Goal: Task Accomplishment & Management: Complete application form

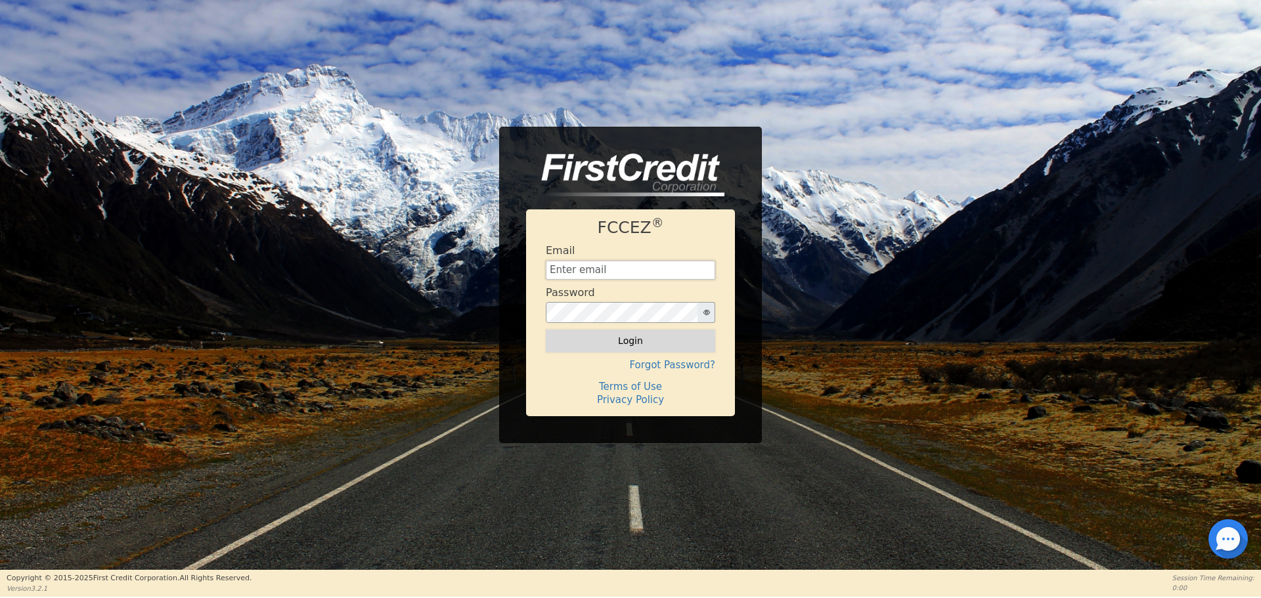
type input "[EMAIL_ADDRESS][DOMAIN_NAME]"
click at [596, 340] on button "Login" at bounding box center [630, 341] width 169 height 22
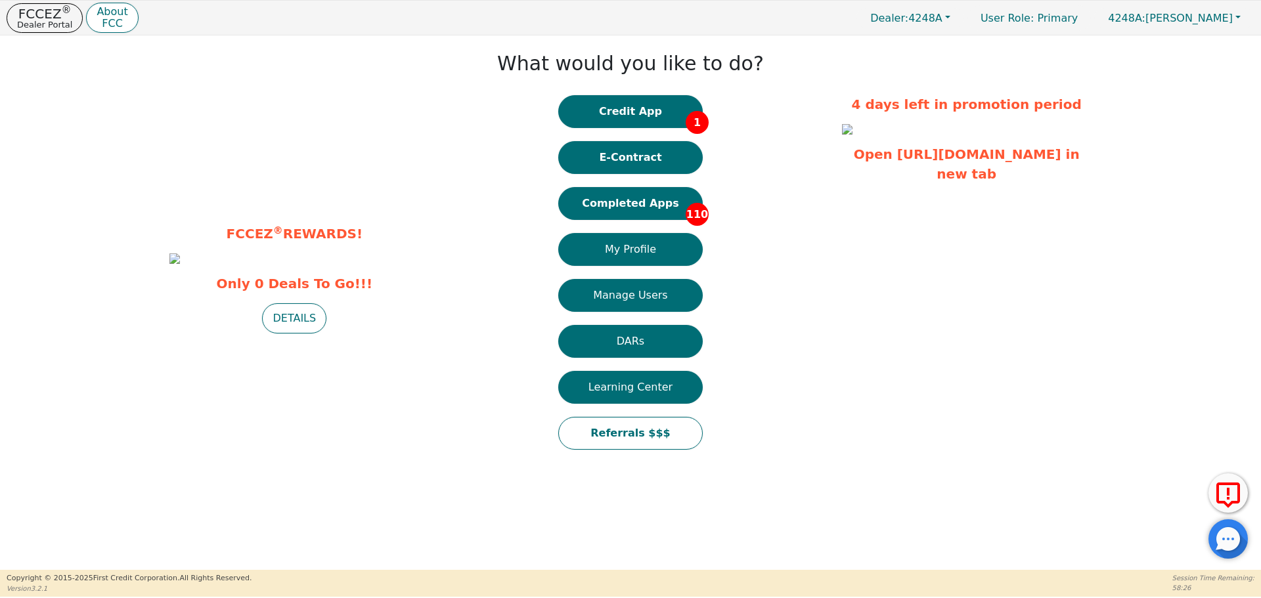
click at [623, 87] on div "What would you like to do? Credit App 1 E-Contract Completed Apps 110 My Profil…" at bounding box center [630, 252] width 409 height 421
click at [622, 100] on button "Credit App 1" at bounding box center [630, 111] width 144 height 33
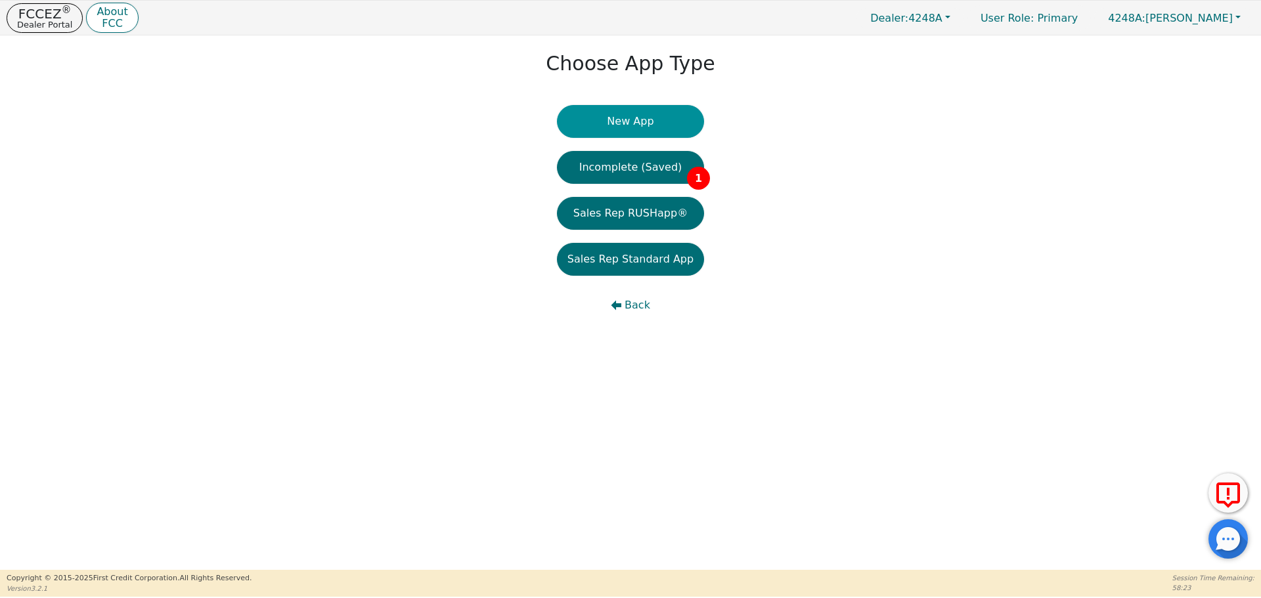
click at [611, 126] on button "New App" at bounding box center [630, 121] width 147 height 33
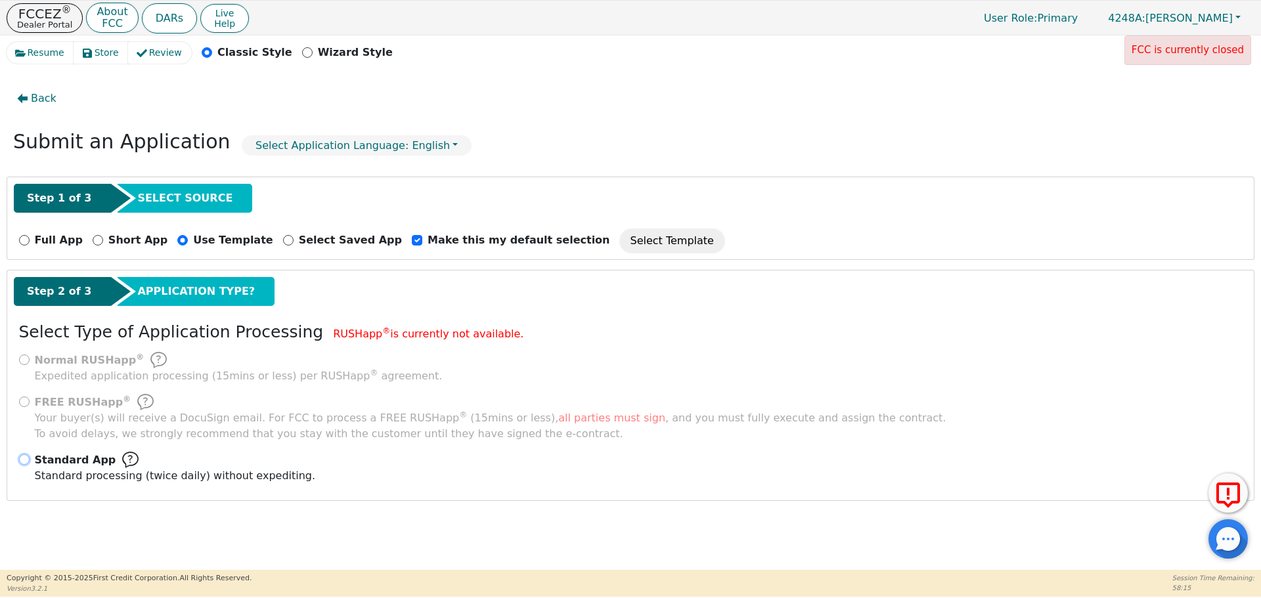
click at [26, 458] on input "Standard App Standard processing (twice daily) without expediting." at bounding box center [24, 460] width 11 height 11
radio input "true"
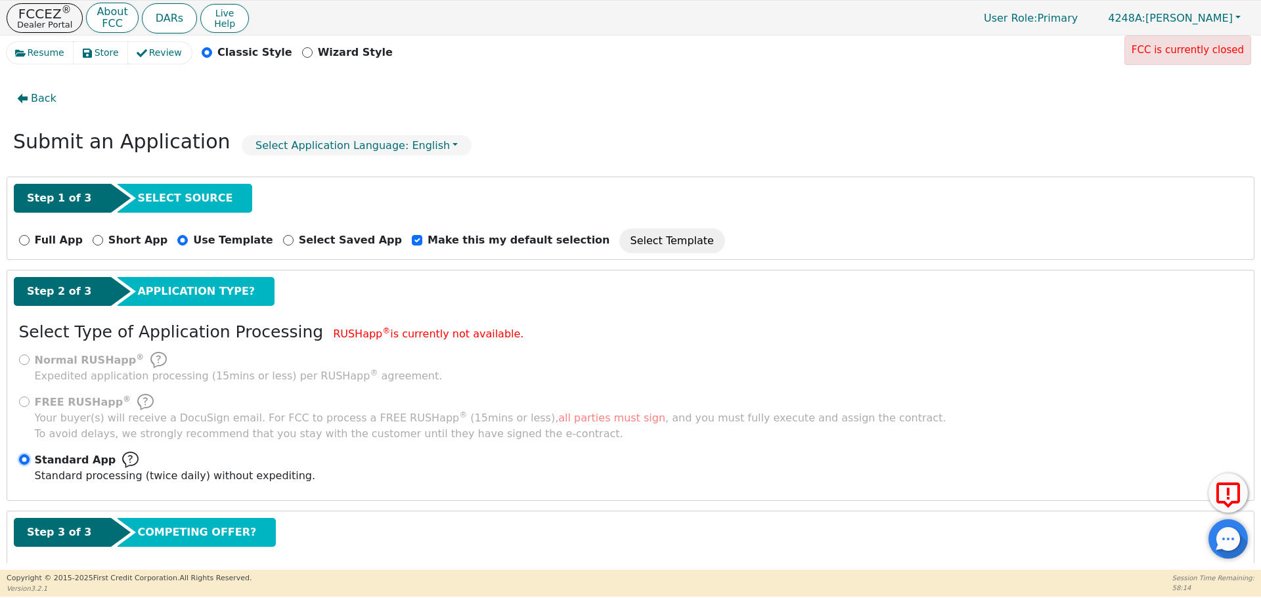
scroll to position [66, 0]
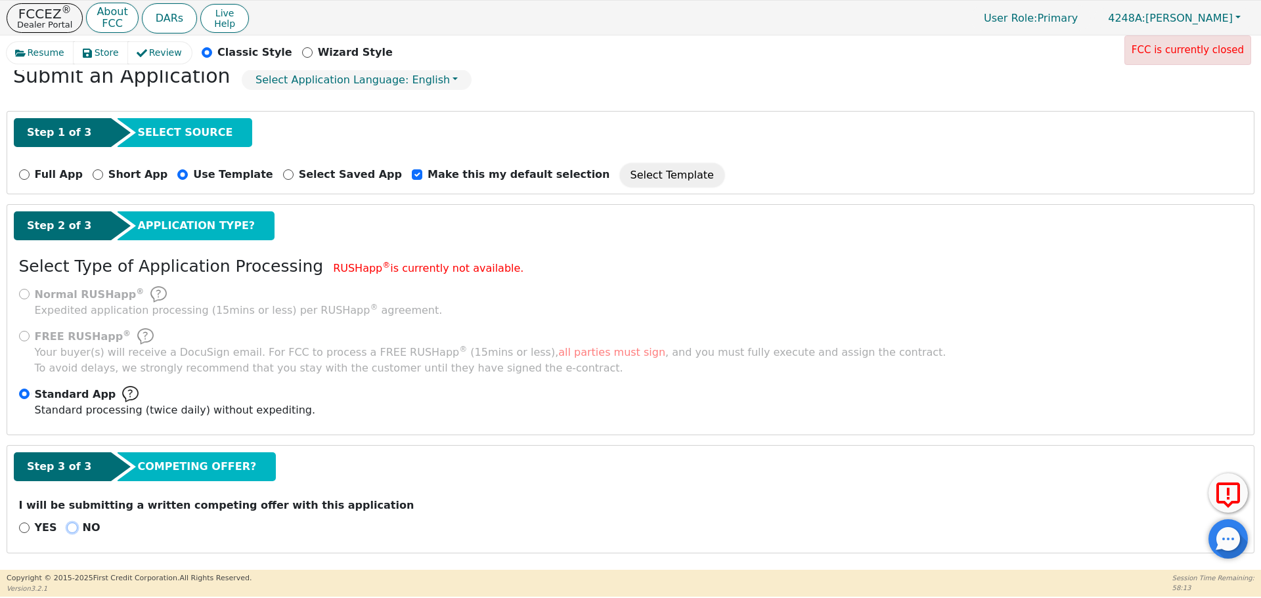
click at [67, 526] on input "NO" at bounding box center [72, 528] width 11 height 11
radio input "true"
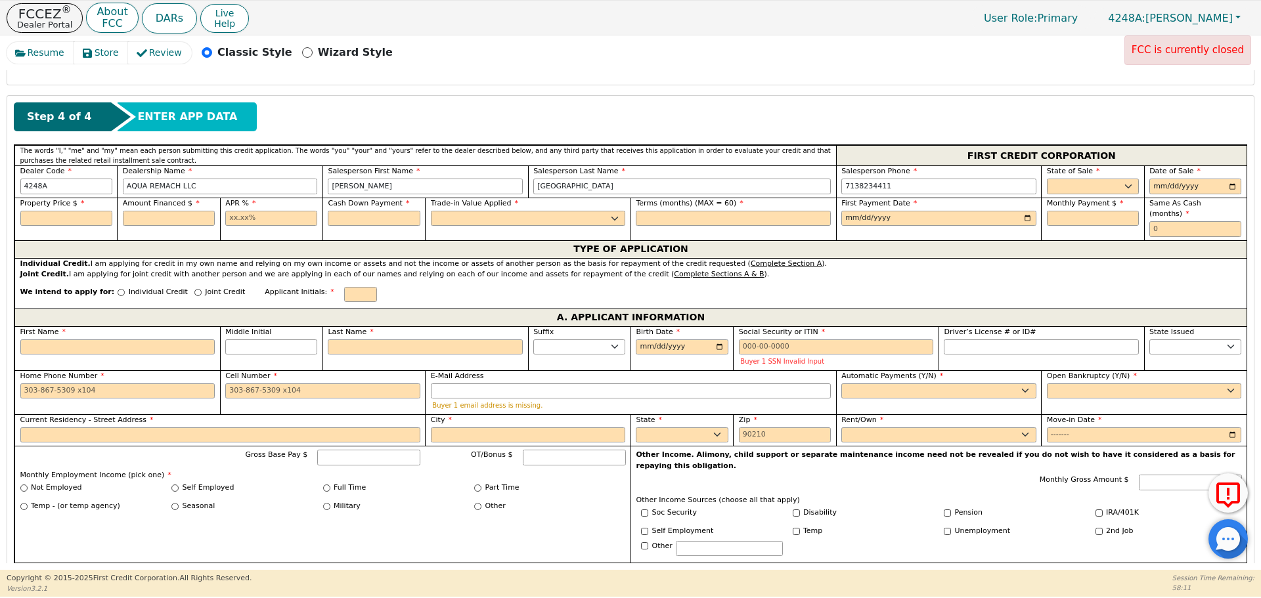
scroll to position [535, 0]
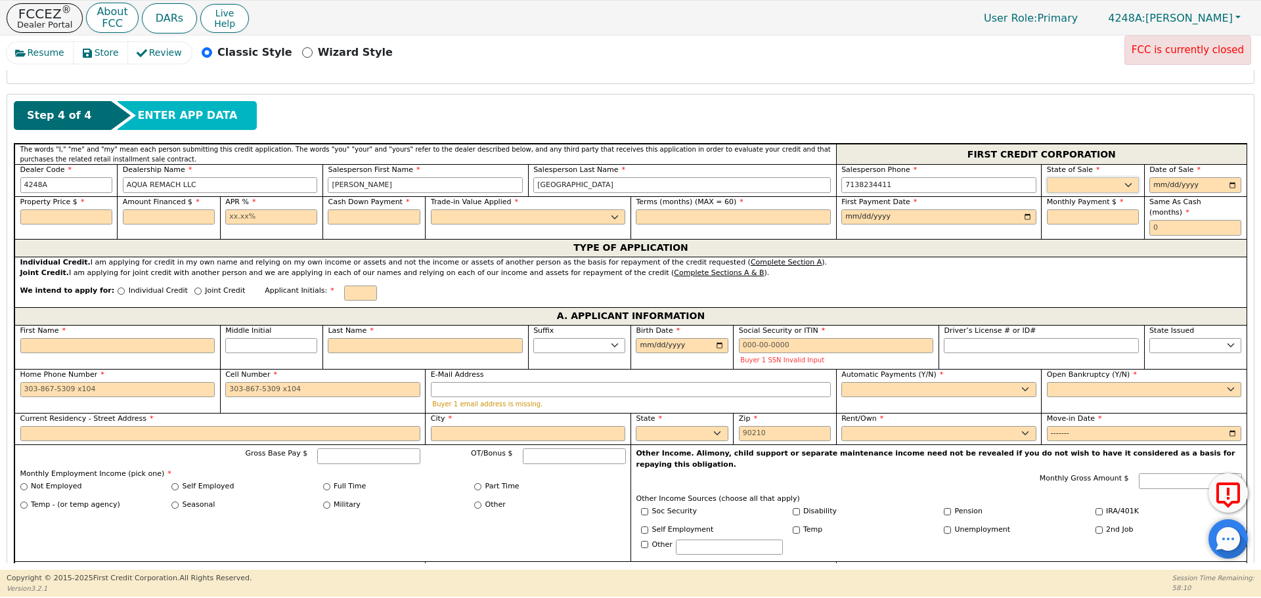
click at [1082, 177] on select "AK AL AR AZ CA CO CT DC DE FL [GEOGRAPHIC_DATA] HI IA ID IL IN KS [GEOGRAPHIC_D…" at bounding box center [1093, 185] width 92 height 16
select select "[GEOGRAPHIC_DATA]"
click at [1047, 177] on select "AK AL AR AZ CA CO CT DC DE FL [GEOGRAPHIC_DATA] HI IA ID IL IN KS [GEOGRAPHIC_D…" at bounding box center [1093, 185] width 92 height 16
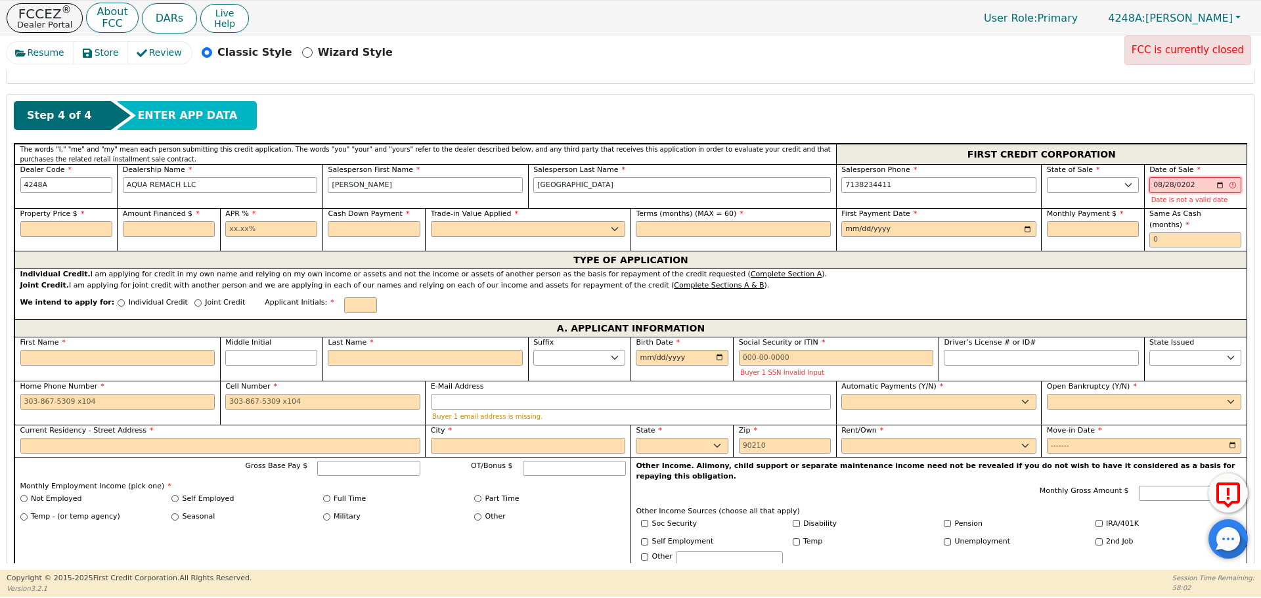
type input "[DATE]"
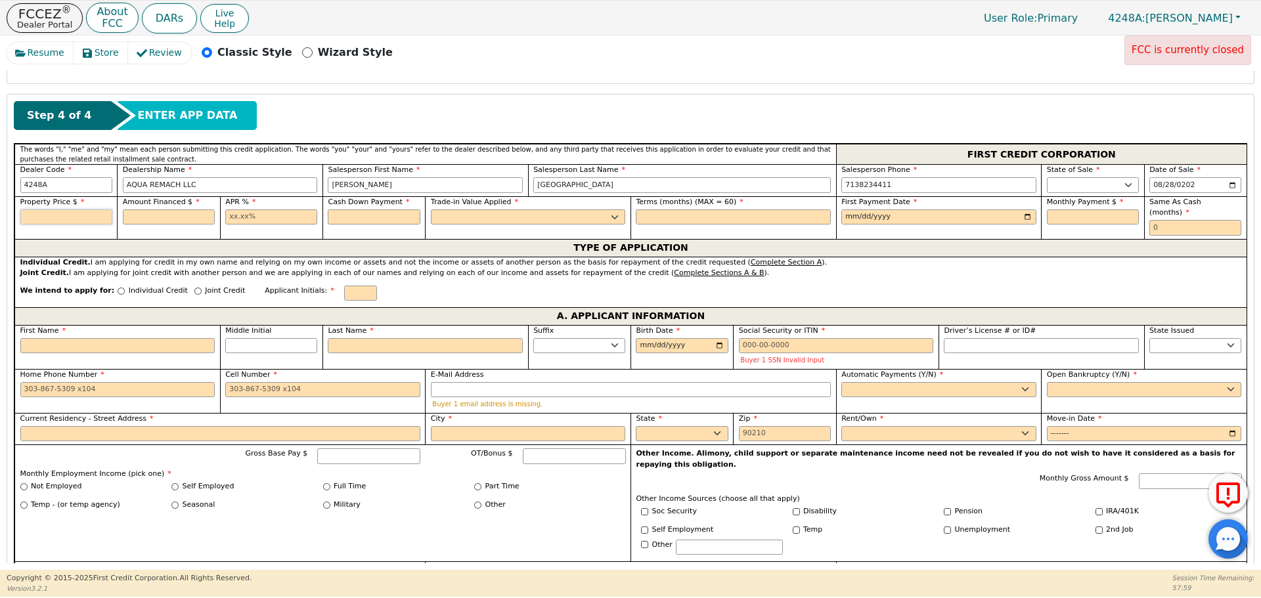
click at [74, 221] on input "text" at bounding box center [66, 218] width 92 height 16
type input "8500.00"
type input "17.99"
type input "0.00"
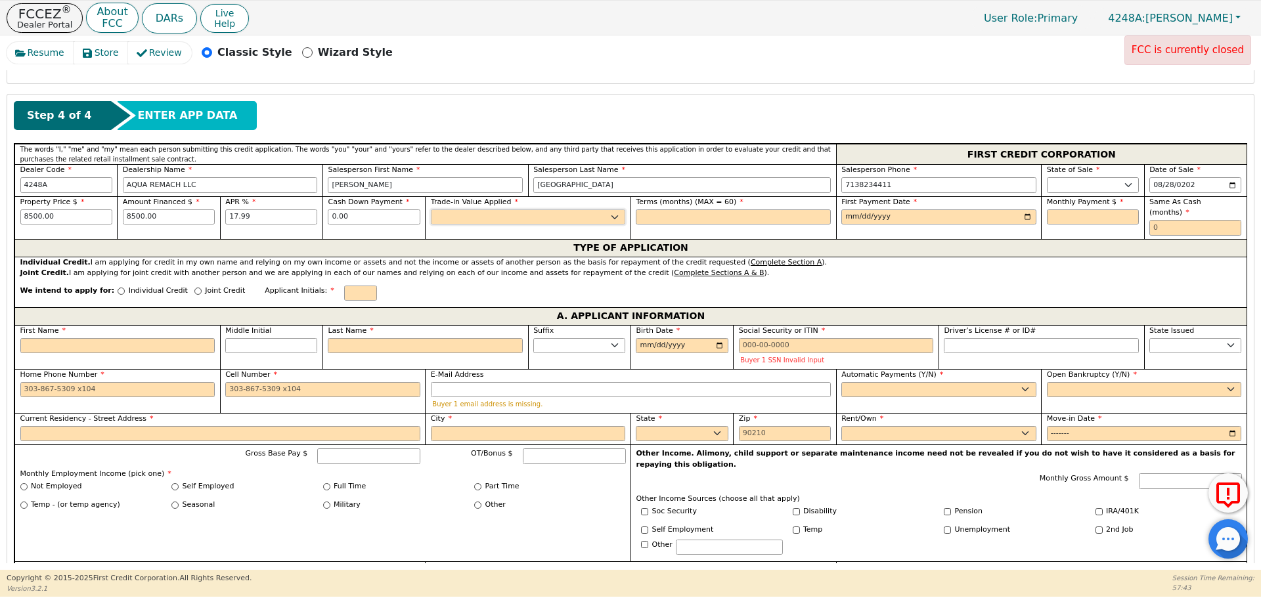
select select "n"
type input "60"
type input "0001-09-28"
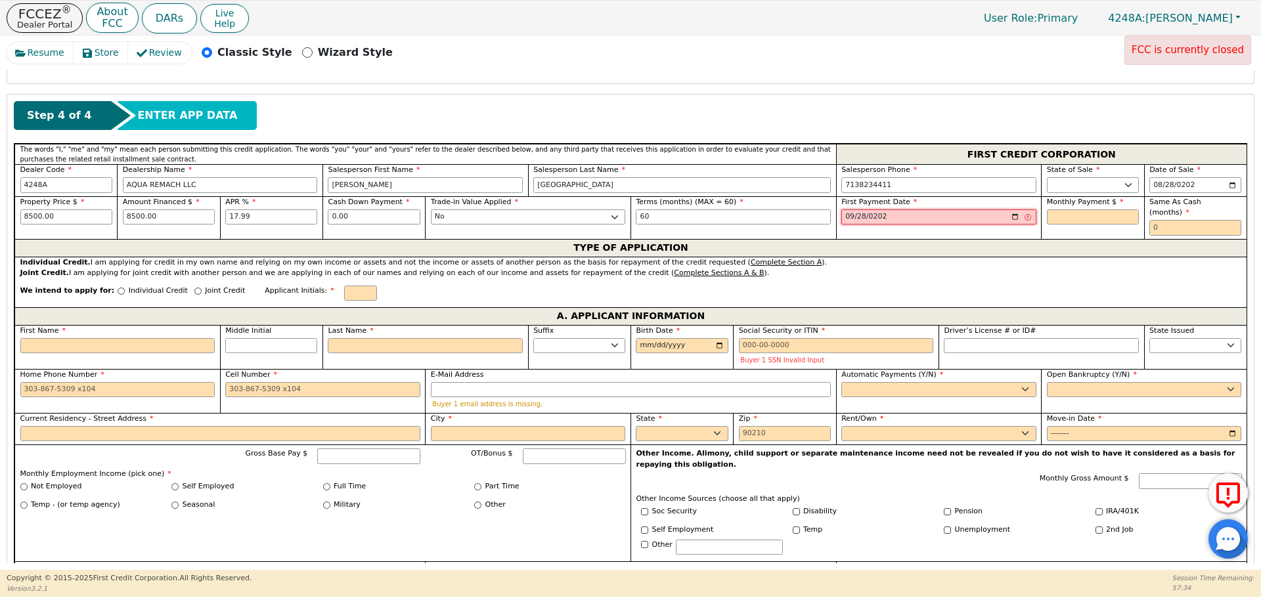
type input "[DATE]"
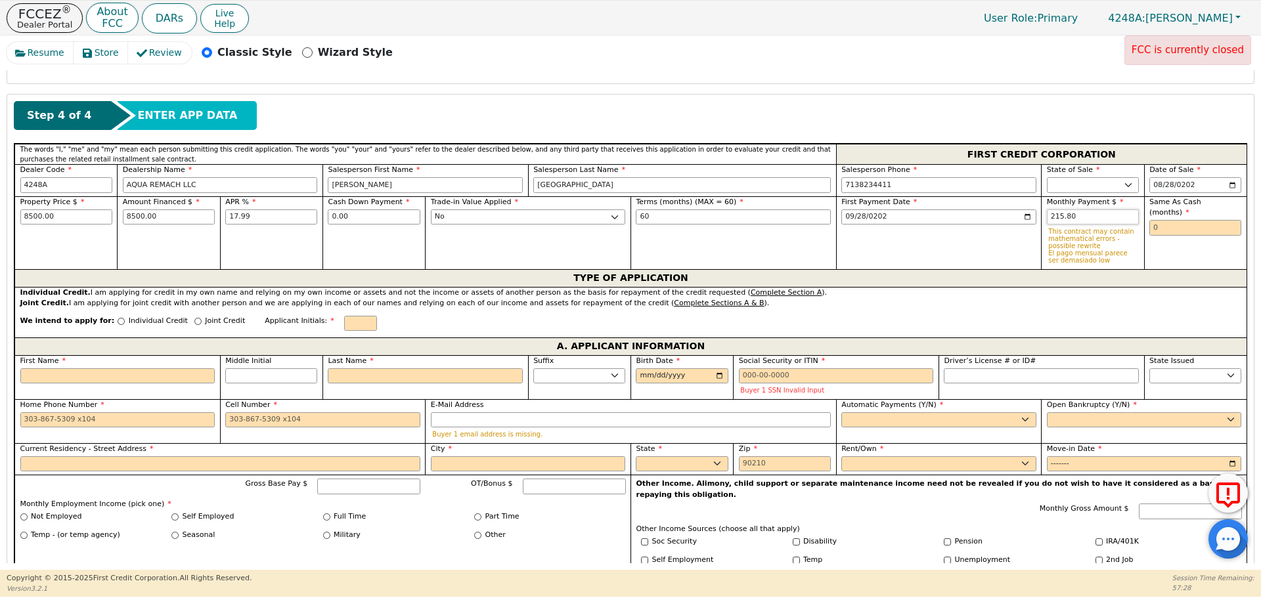
type input "215.80"
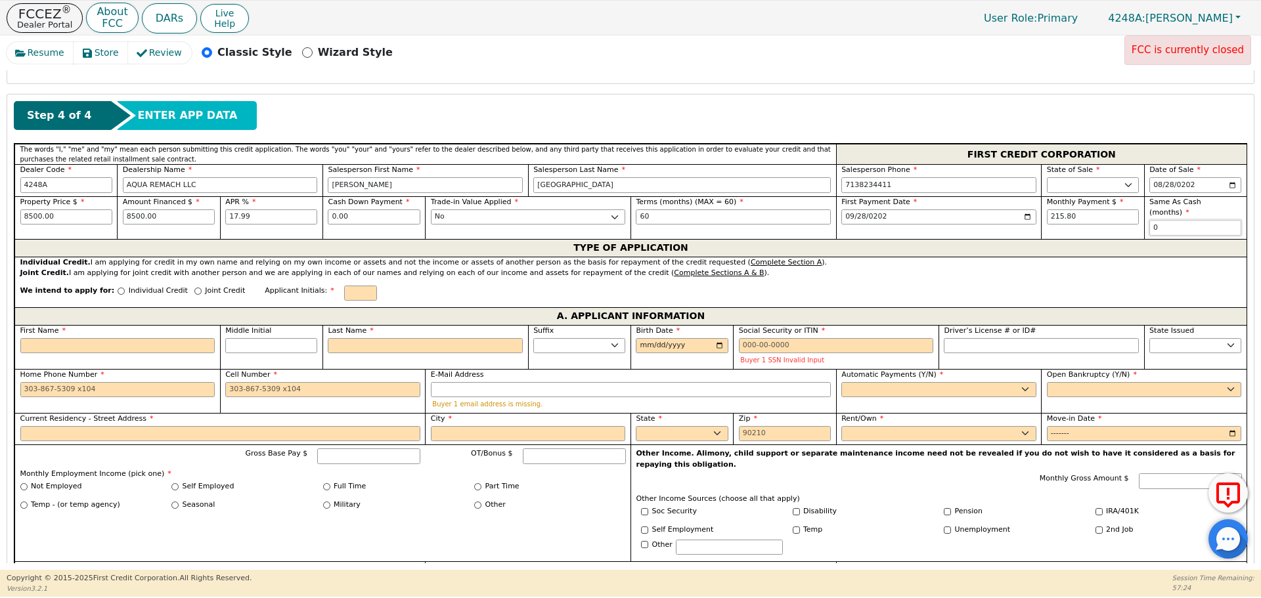
type input "0"
click at [194, 288] on input "Joint Credit" at bounding box center [197, 291] width 7 height 7
radio input "true"
click at [160, 345] on input "First Name" at bounding box center [117, 348] width 195 height 16
type input "M"
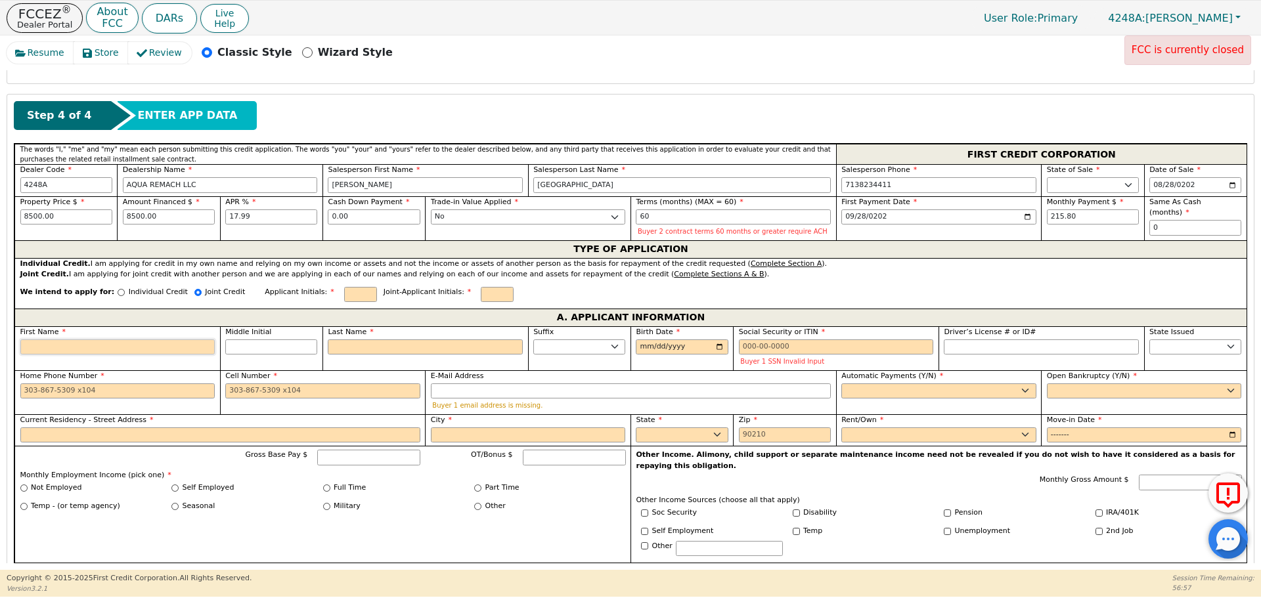
type input "M"
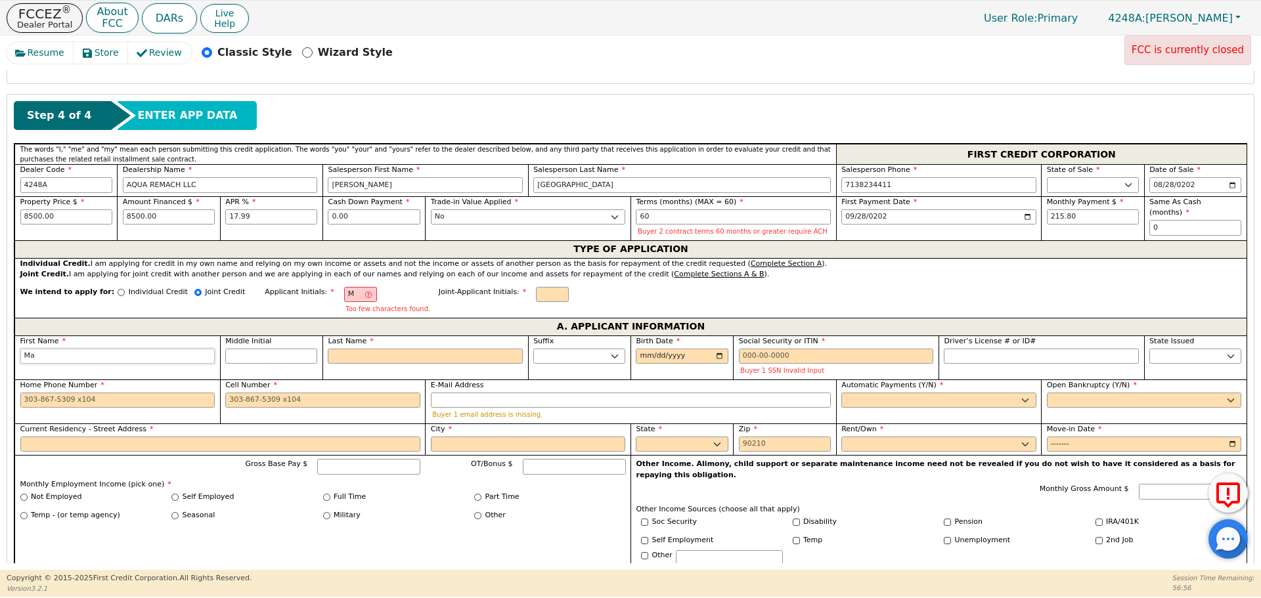
type input "Mar"
type input "Marb"
type input "Marbe"
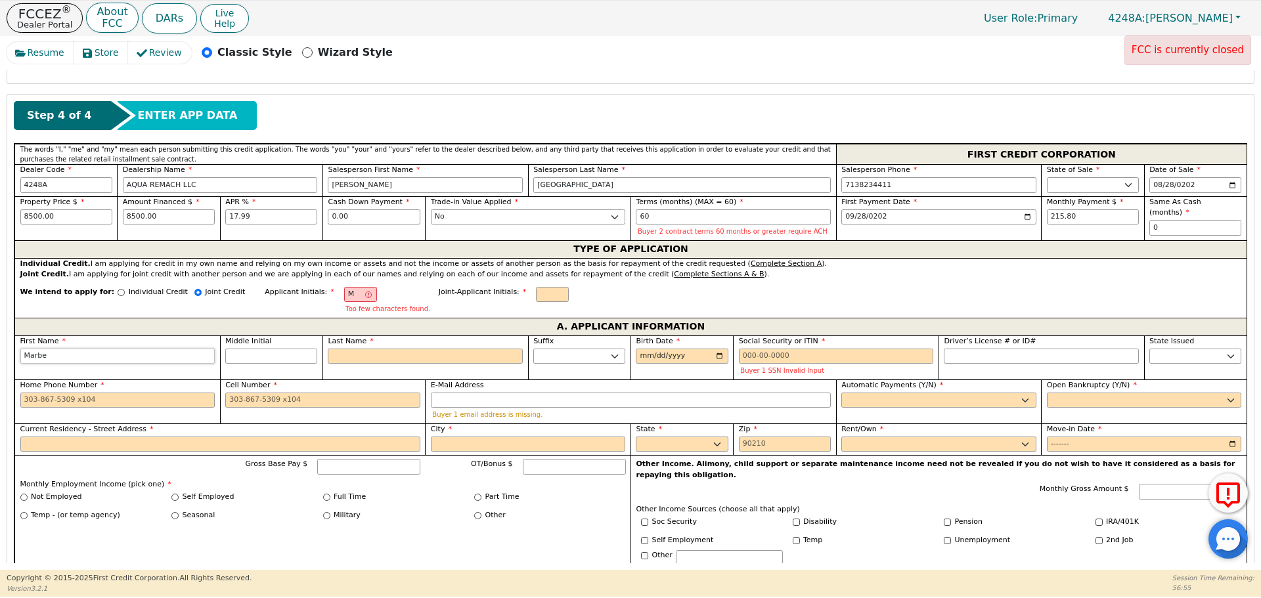
type input "Marbe"
type input "Marbel"
type input "Marbeli"
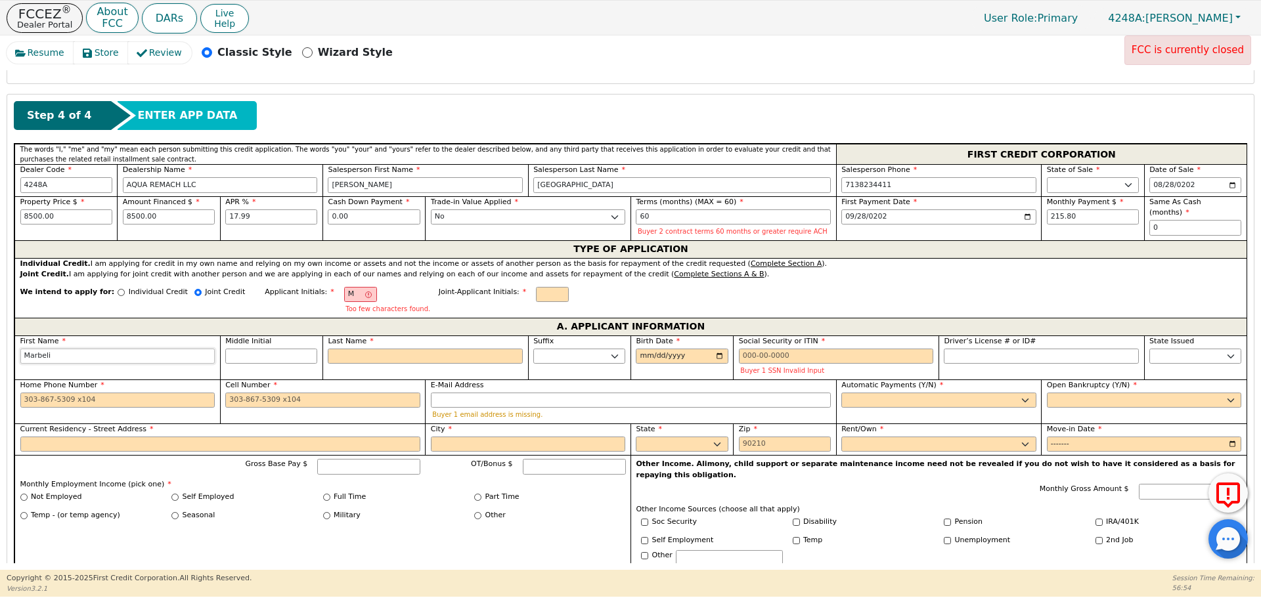
type input "Marbelis"
type input "MC"
type input "C"
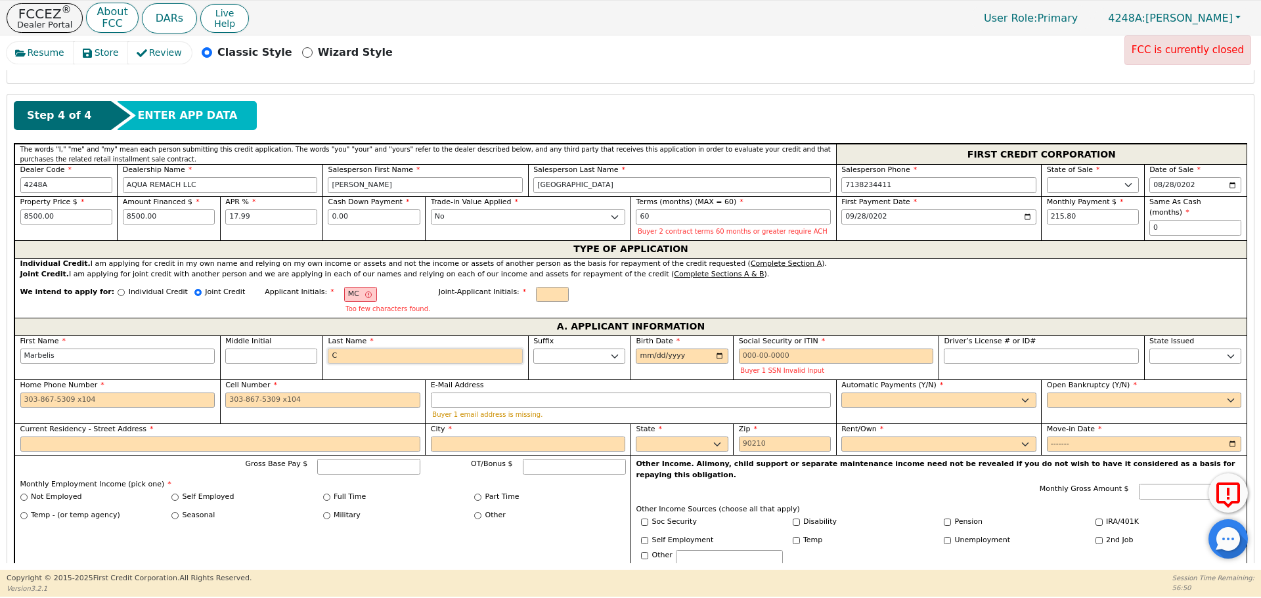
type input "Marbelis C"
type input "Ca"
type input "Marbelis Ca"
type input "Cat"
type input "Marbelis Cat"
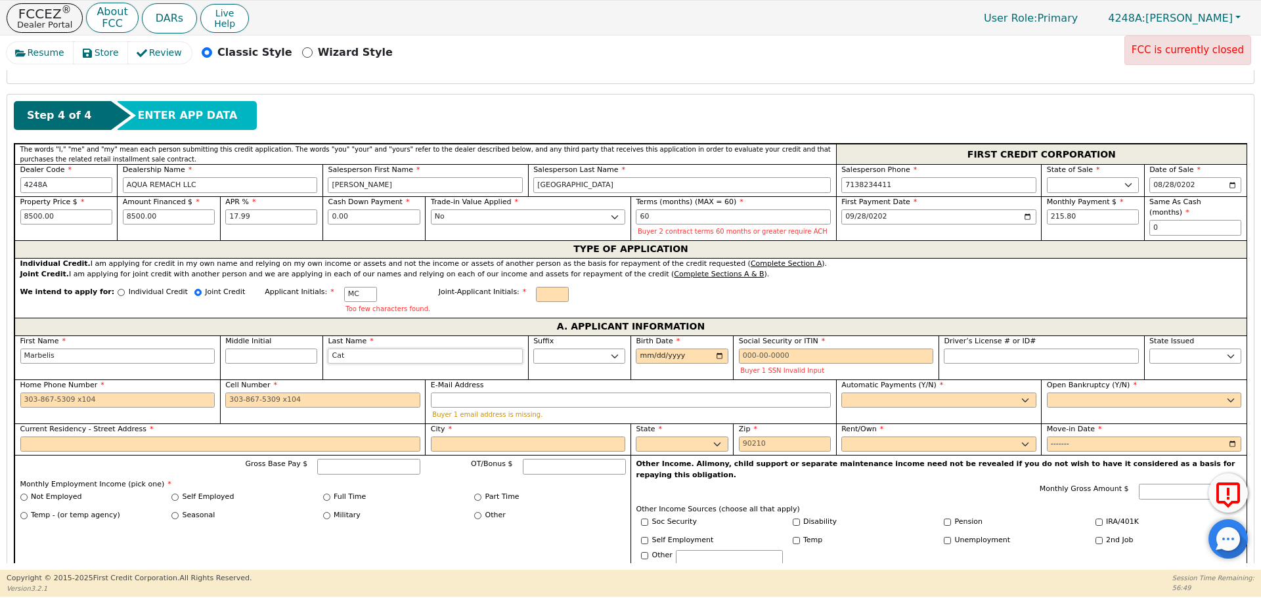
type input "Catr"
type input "Marbelis Catr"
type input "Catro"
type input "[PERSON_NAME]"
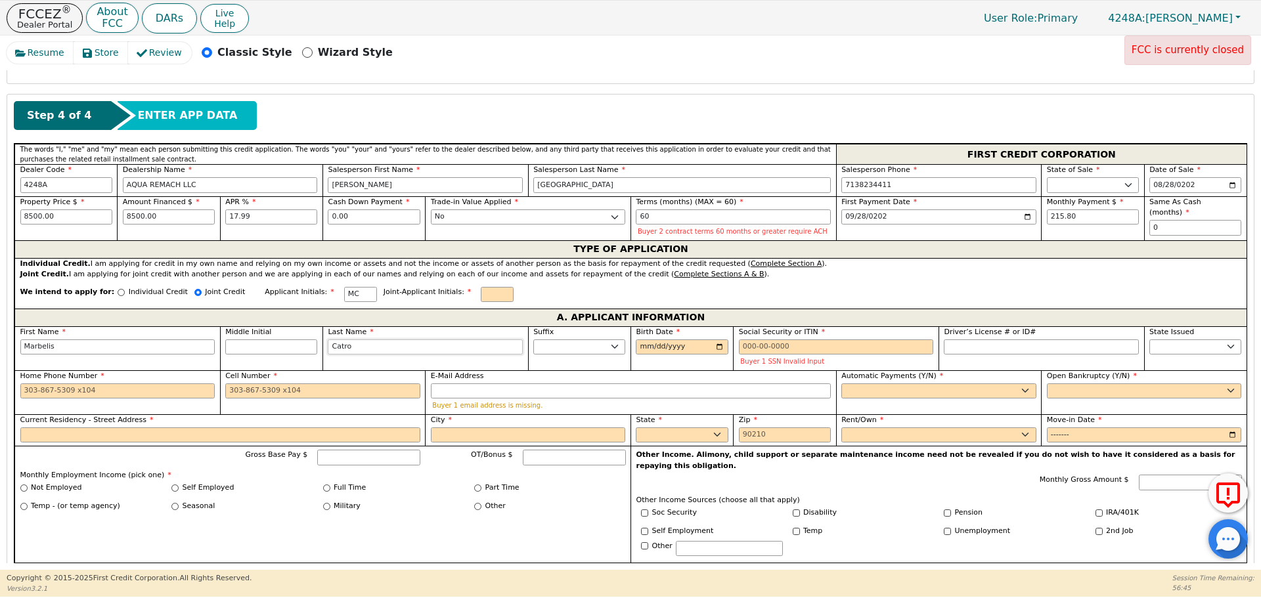
click at [340, 347] on input "Catro" at bounding box center [425, 348] width 195 height 16
type input "[PERSON_NAME]"
type input "[DATE]"
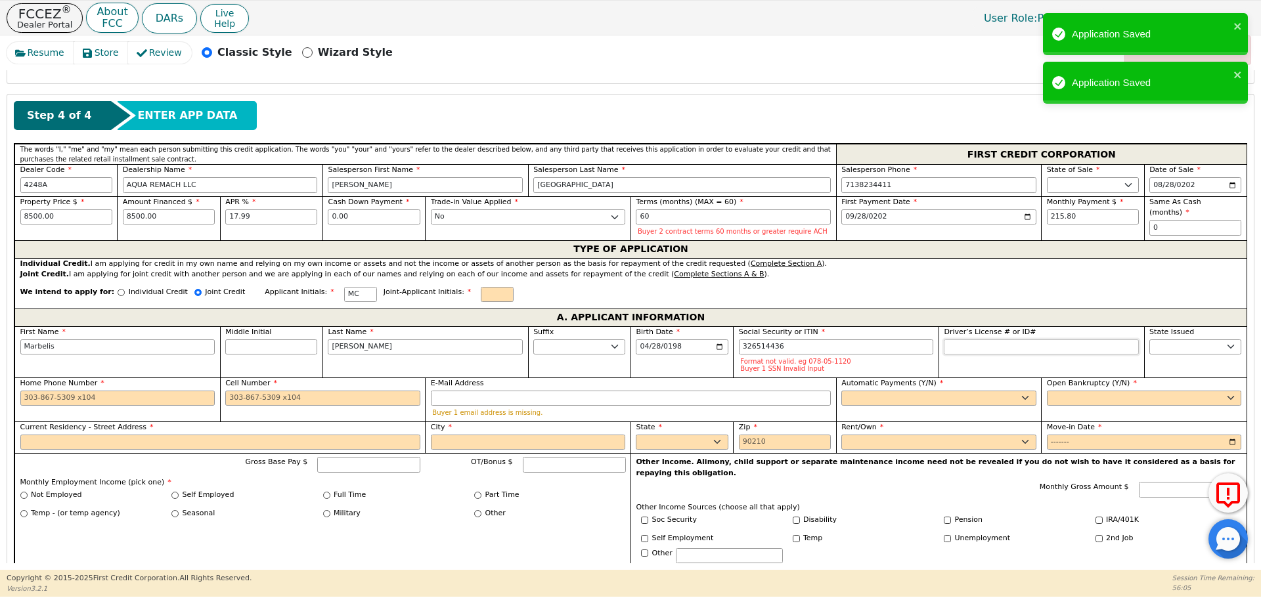
type input "***-**-4436"
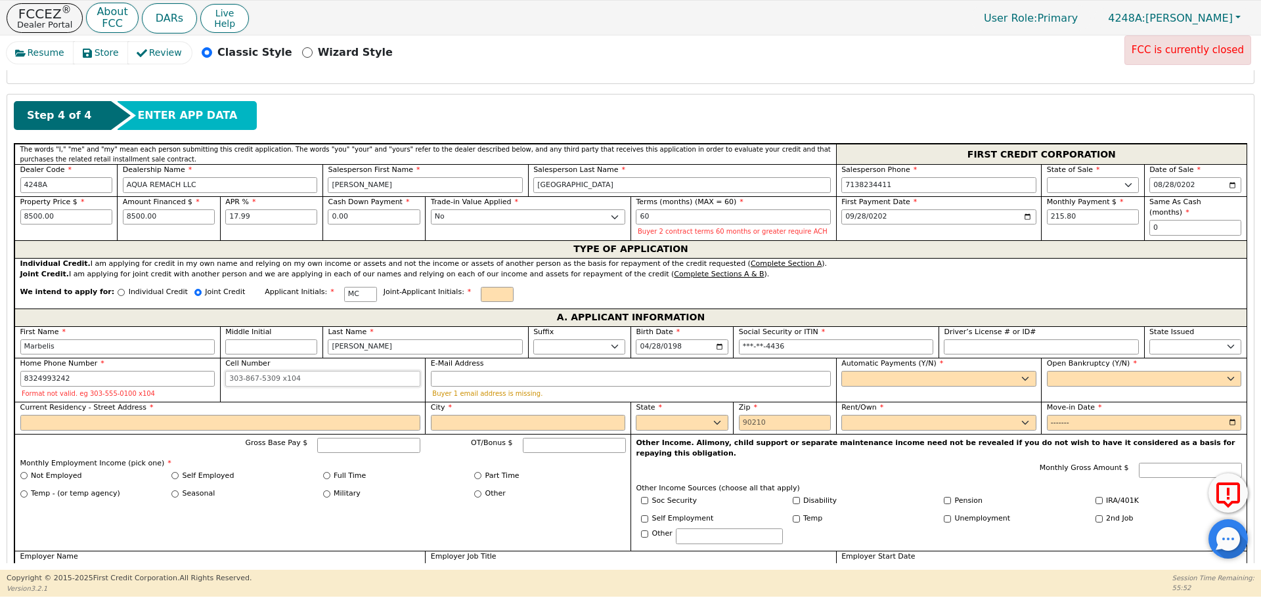
type input "[PHONE_NUMBER]"
select select "y"
type input "[PERSON_NAME]"
select select "n"
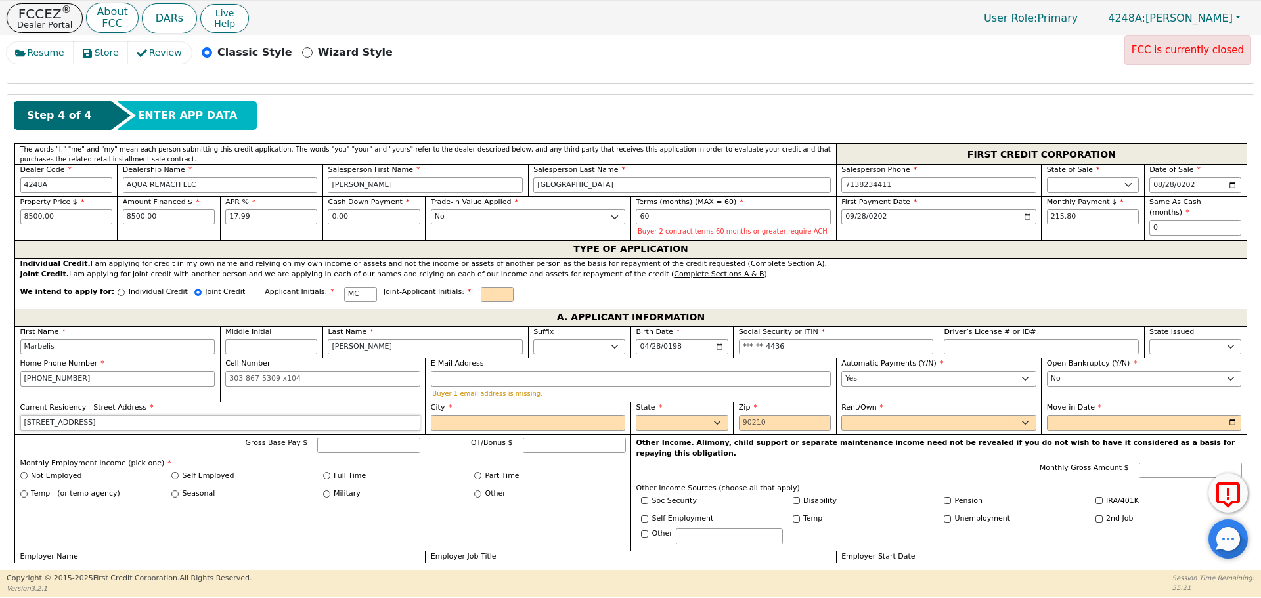
click at [324, 417] on input "[STREET_ADDRESS]" at bounding box center [220, 423] width 400 height 16
type input "[STREET_ADDRESS]"
type input "[GEOGRAPHIC_DATA]"
select select "[GEOGRAPHIC_DATA]"
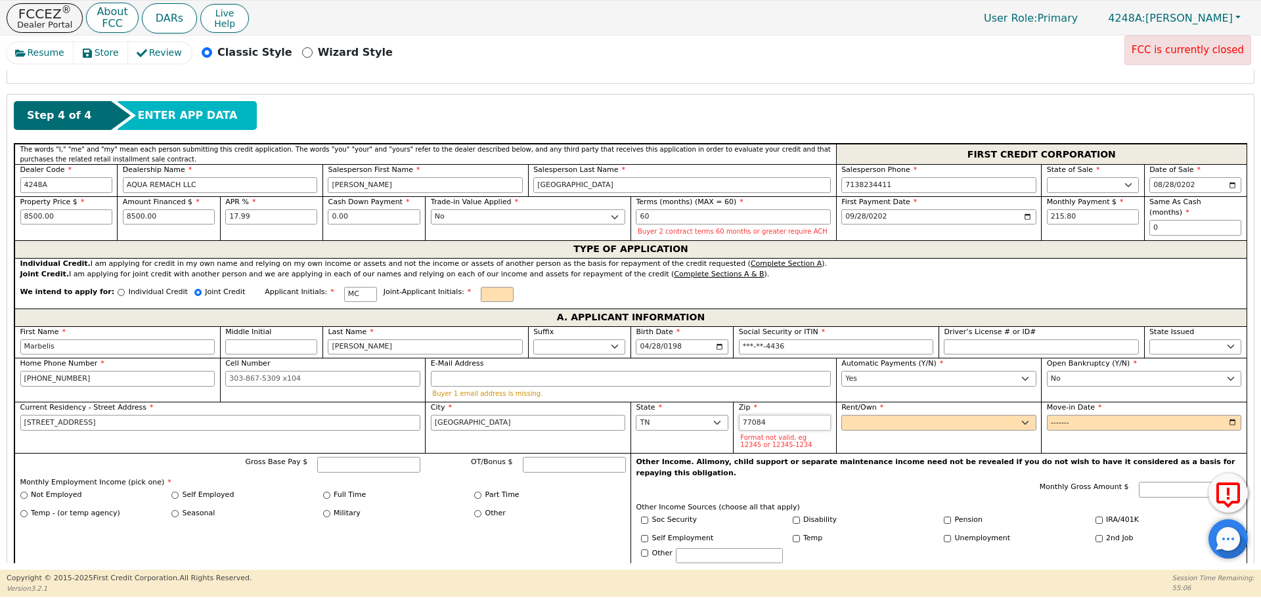
type input "77084"
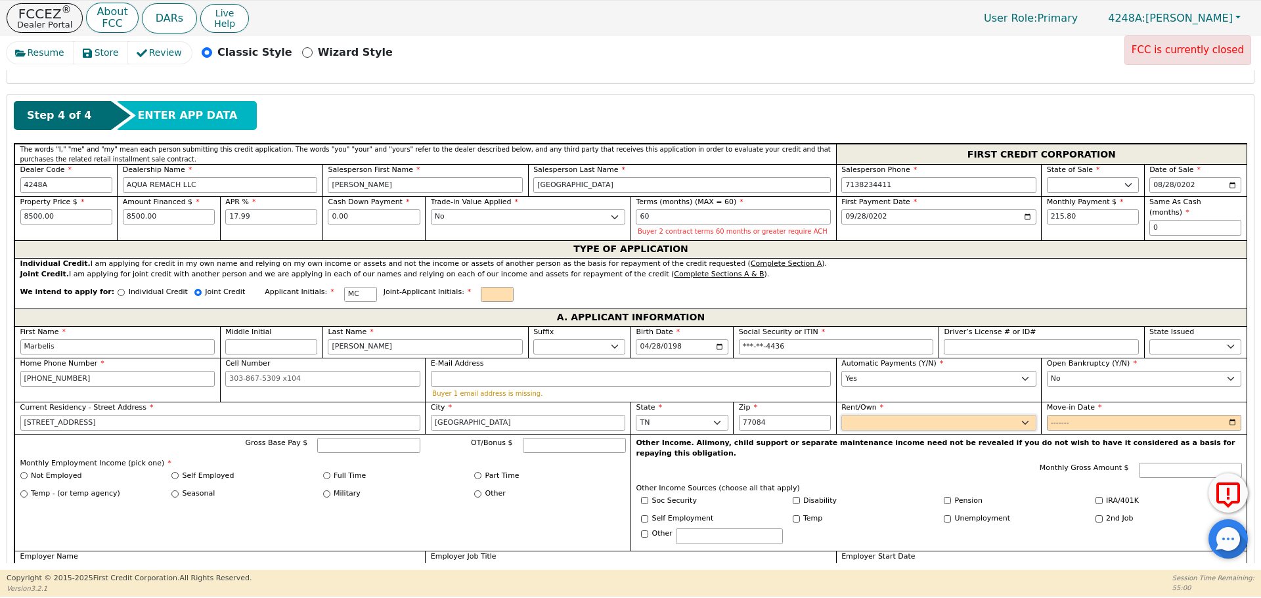
select select "Rent"
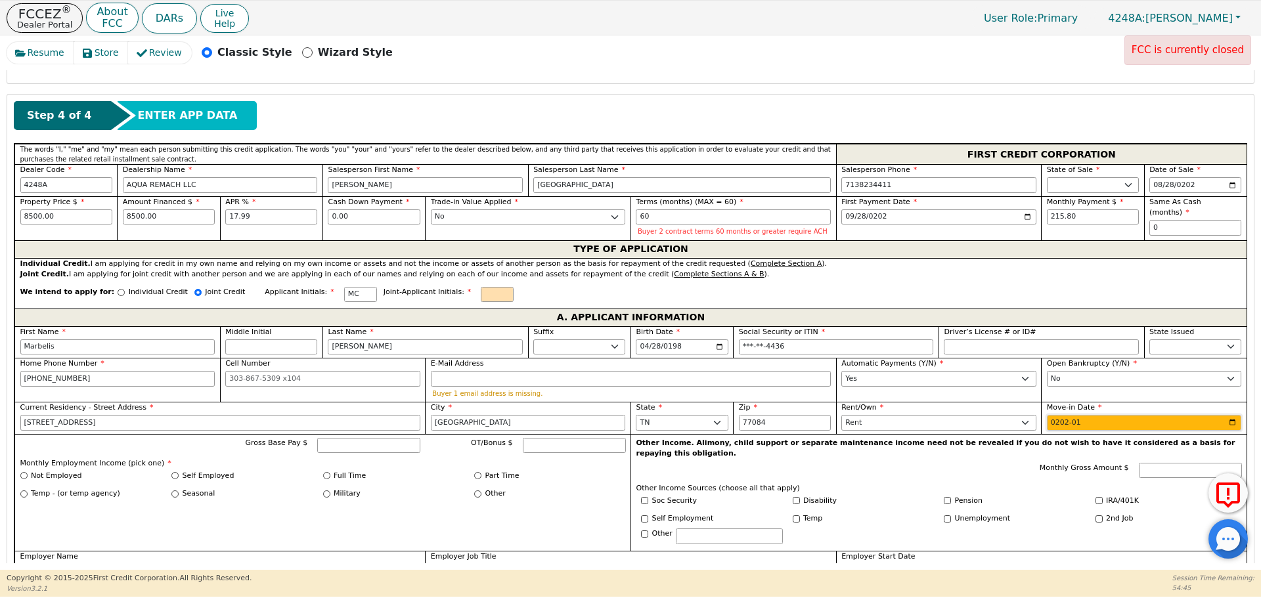
type input "2023-01"
click at [324, 477] on input "Full Time" at bounding box center [326, 475] width 7 height 7
radio input "true"
click at [349, 444] on input "Gross Base Pay $" at bounding box center [368, 446] width 103 height 16
click at [176, 474] on input "Self Employed" at bounding box center [174, 475] width 7 height 7
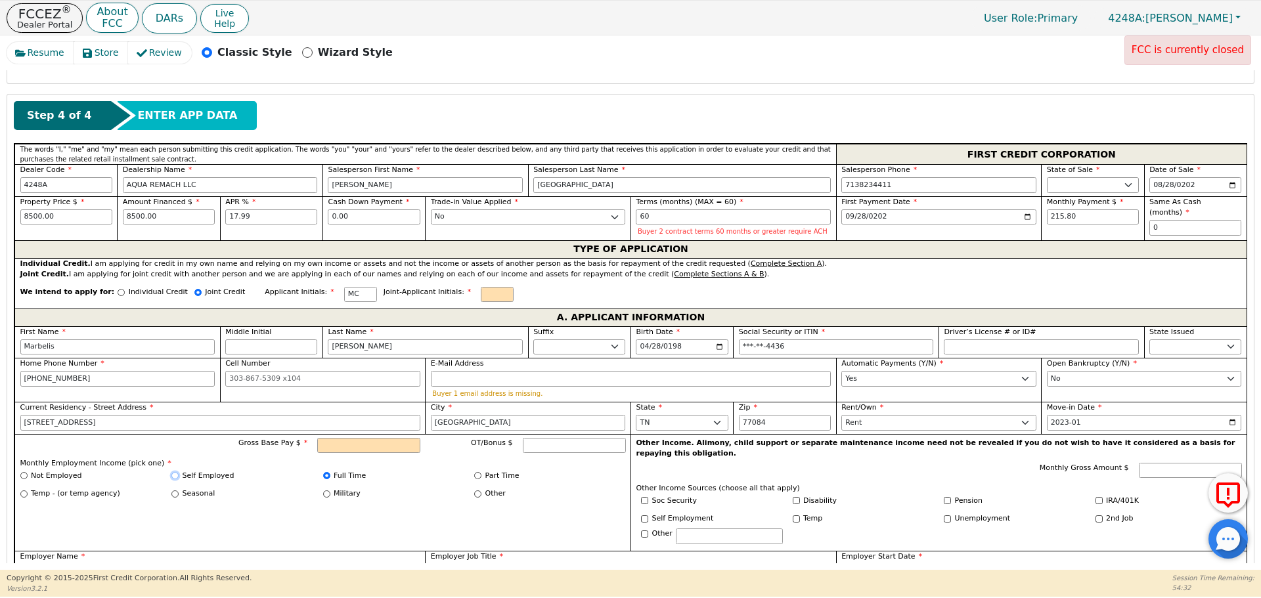
radio input "true"
click at [350, 440] on input "Gross Base Pay $" at bounding box center [368, 446] width 103 height 16
type input "3600.00"
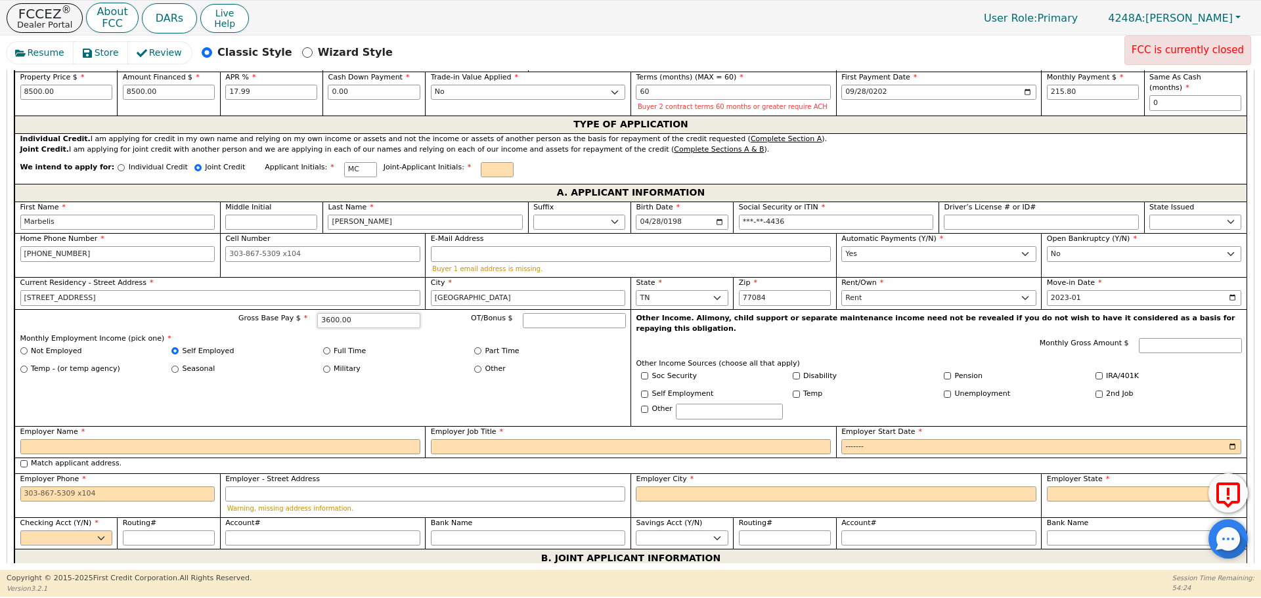
scroll to position [672, 0]
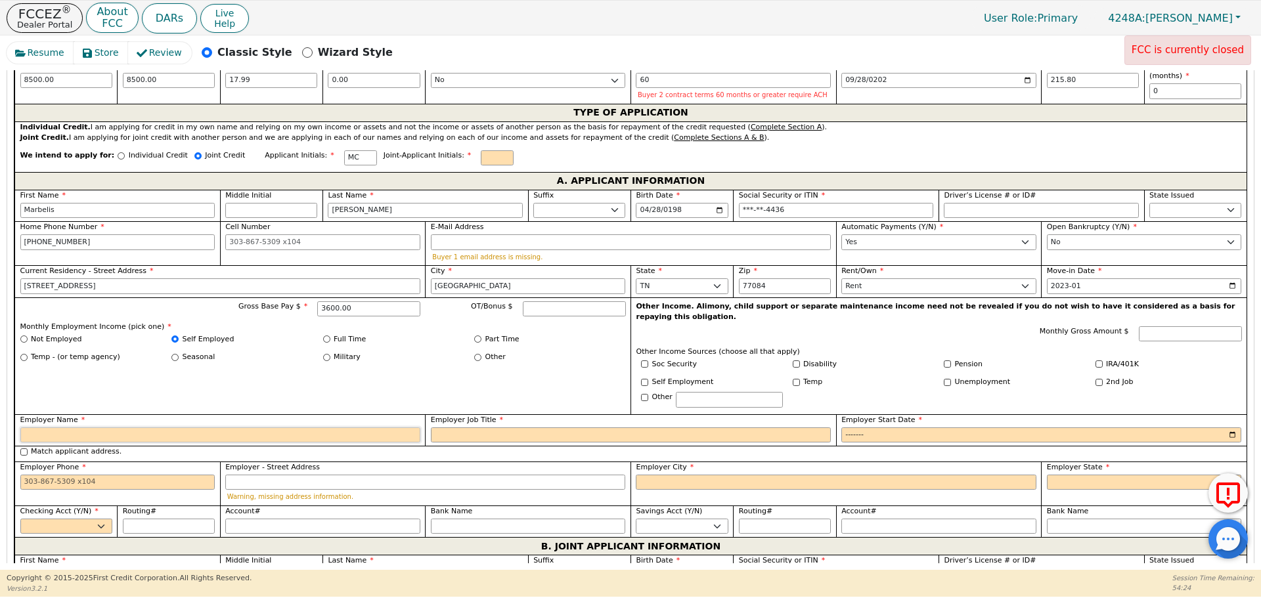
click at [330, 428] on input "Employer Name" at bounding box center [220, 436] width 400 height 16
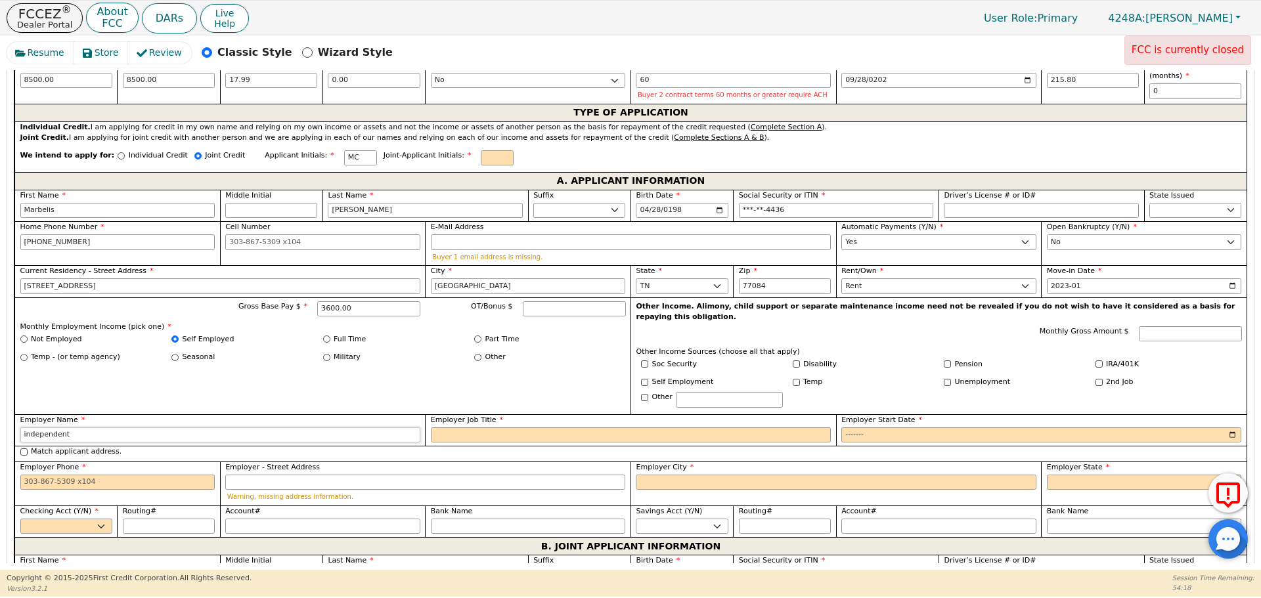
type input "independent"
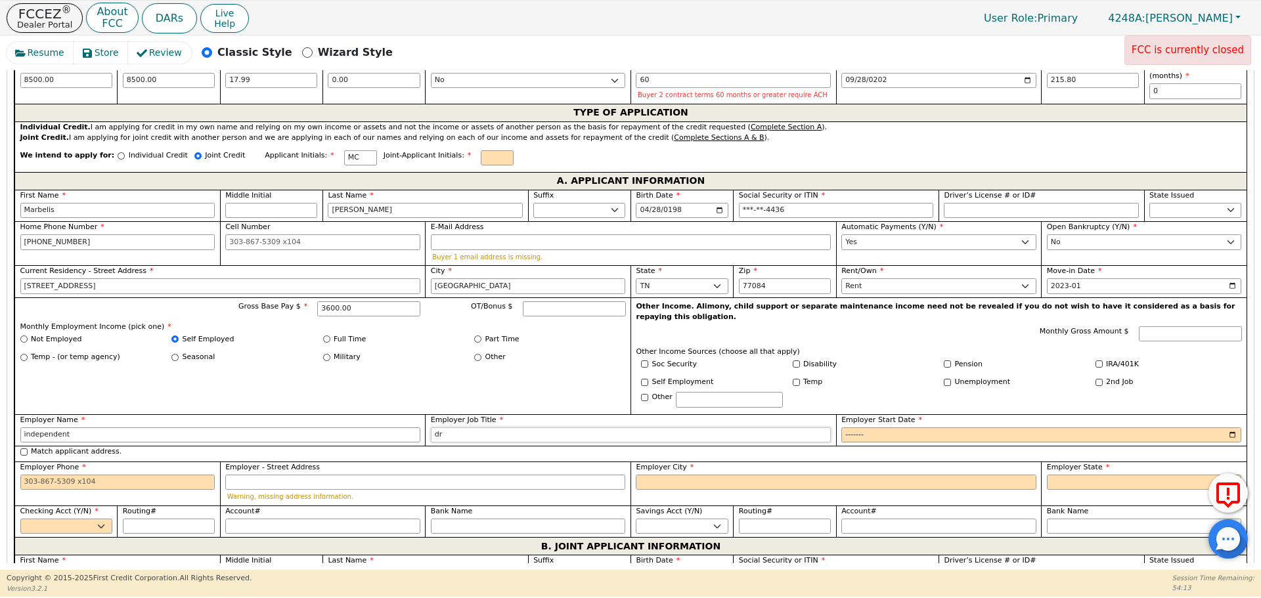
type input "Driver"
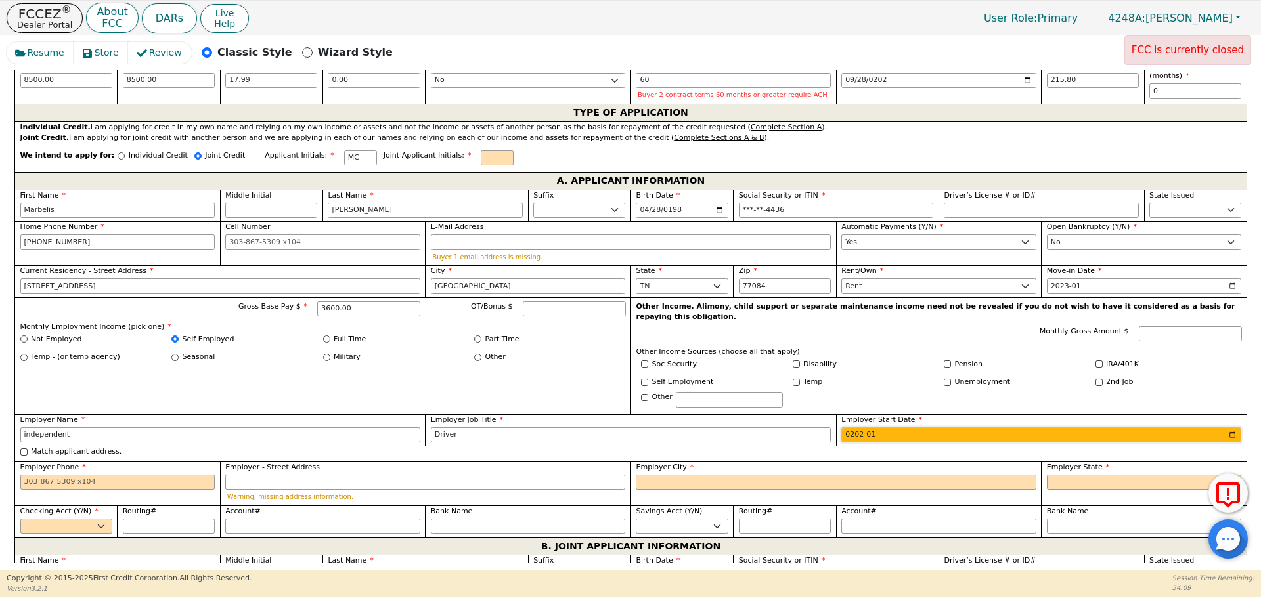
type input "2020-01"
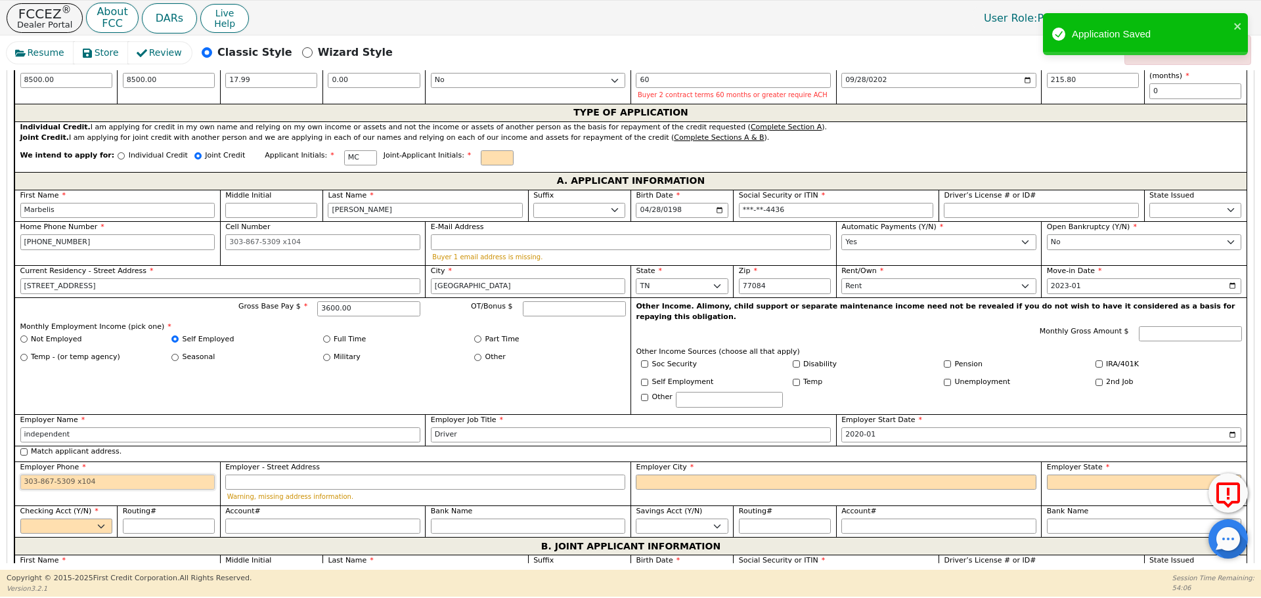
click at [70, 475] on input "Employer Phone" at bounding box center [117, 483] width 195 height 16
type input "[PHONE_NUMBER]"
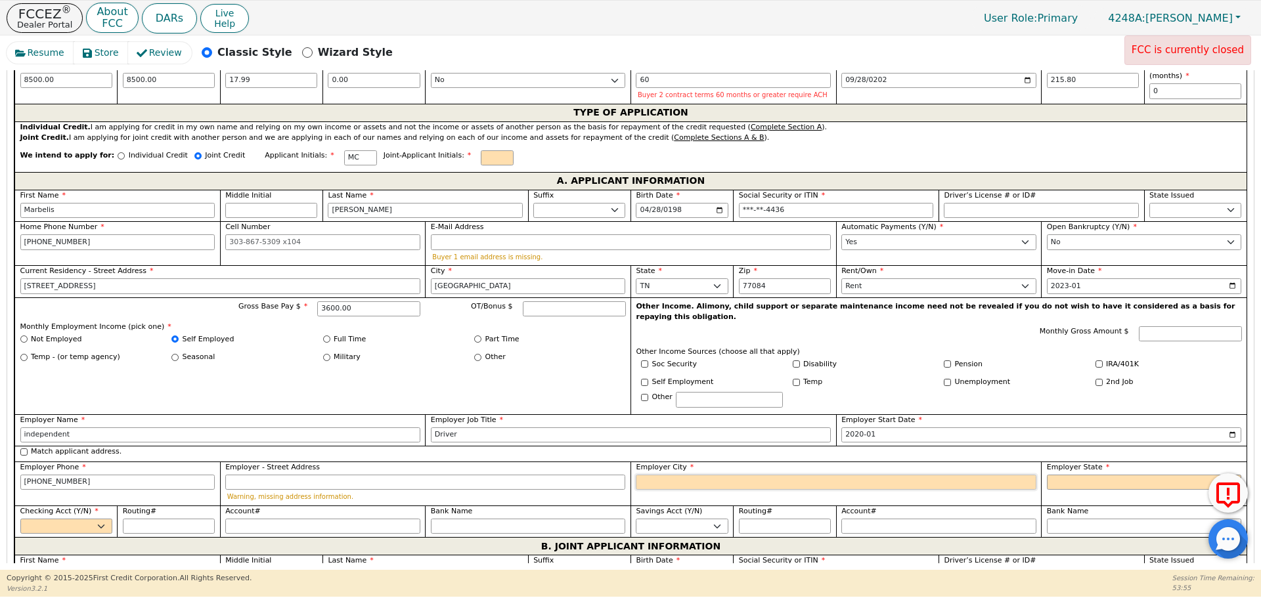
click at [714, 475] on input "Employer City" at bounding box center [836, 483] width 400 height 16
type input "[GEOGRAPHIC_DATA]"
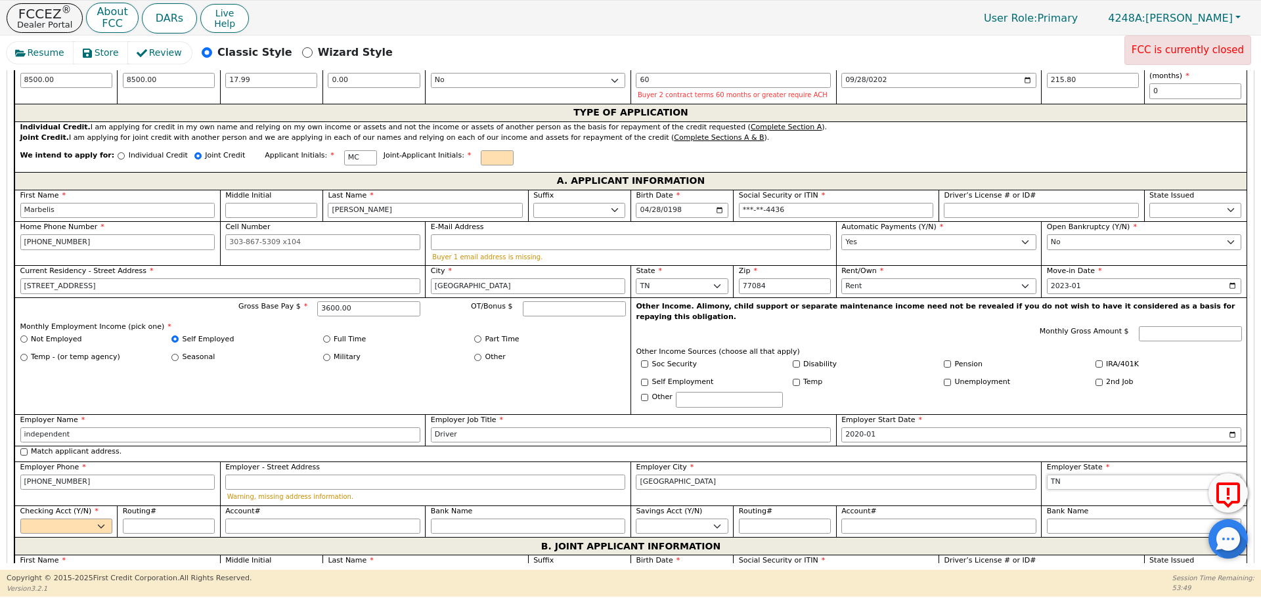
select select "[GEOGRAPHIC_DATA]"
select select "y"
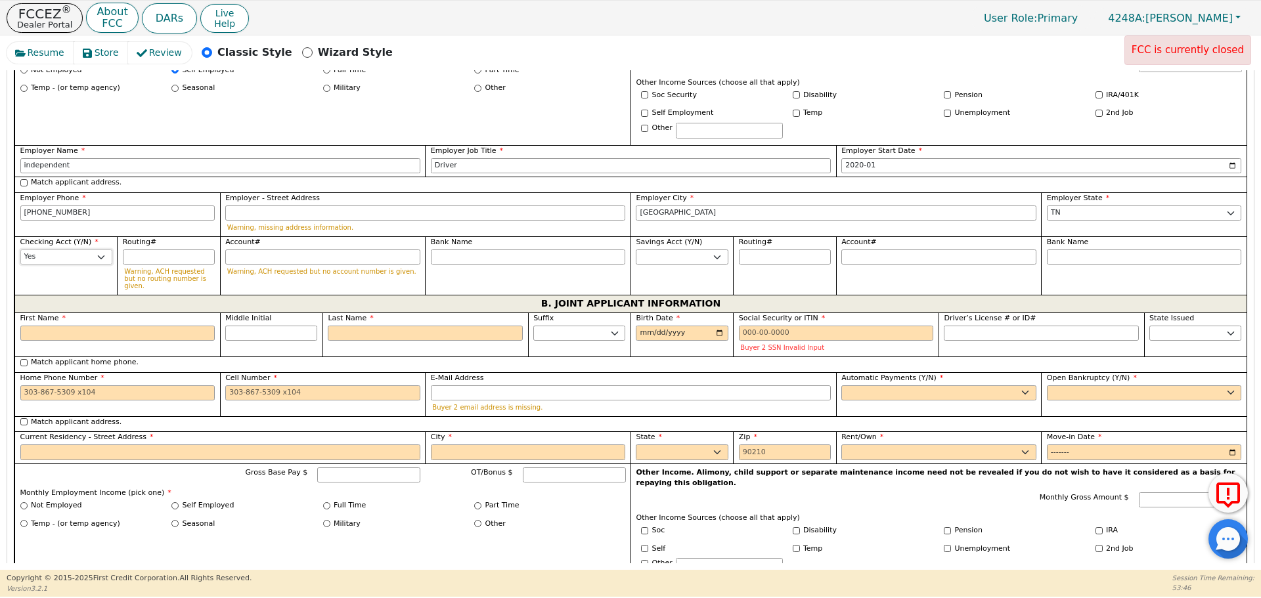
scroll to position [962, 0]
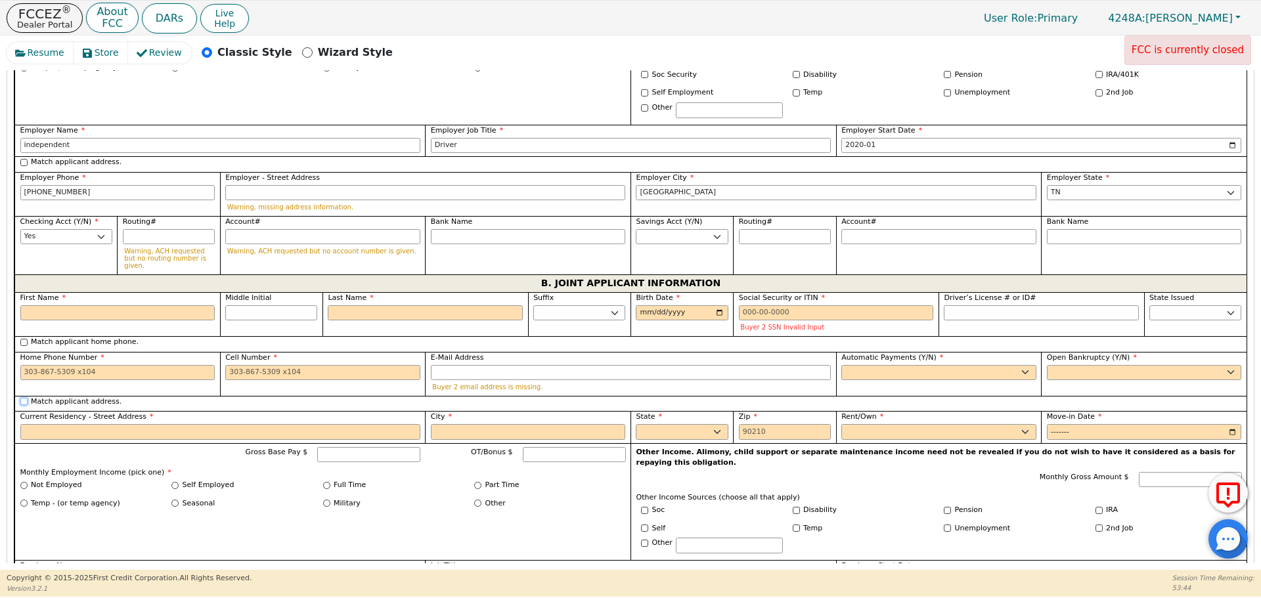
click at [23, 398] on input "Match applicant address." at bounding box center [23, 401] width 7 height 7
checkbox input "true"
type input "[STREET_ADDRESS]"
type input "[GEOGRAPHIC_DATA]"
select select "[GEOGRAPHIC_DATA]"
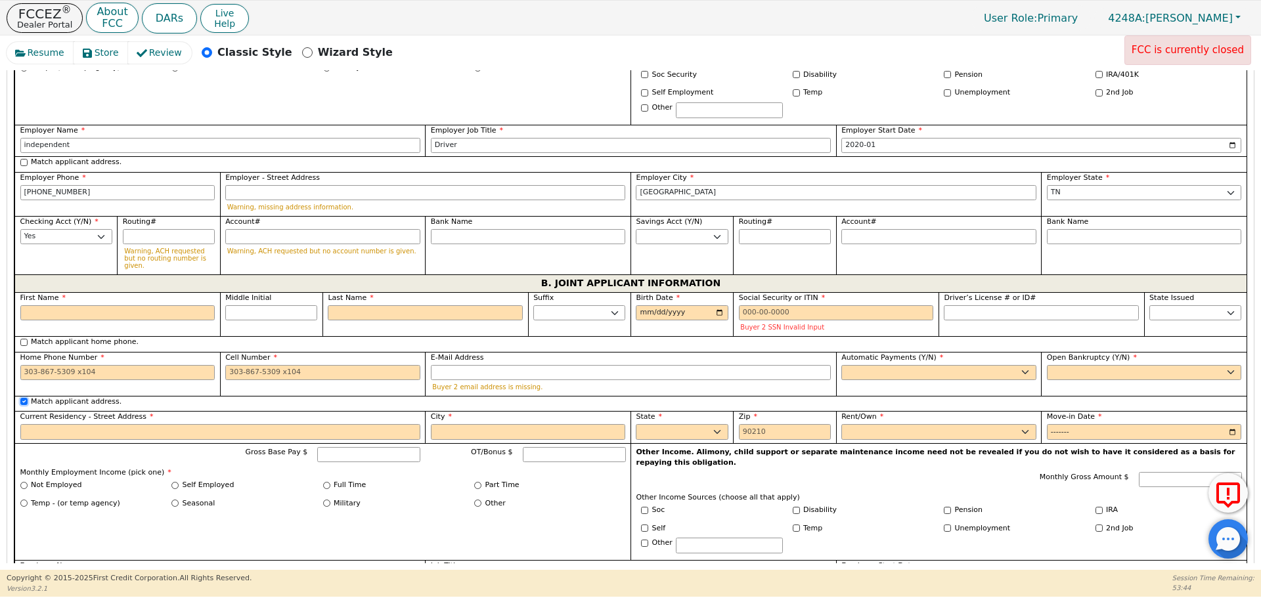
type input "77084"
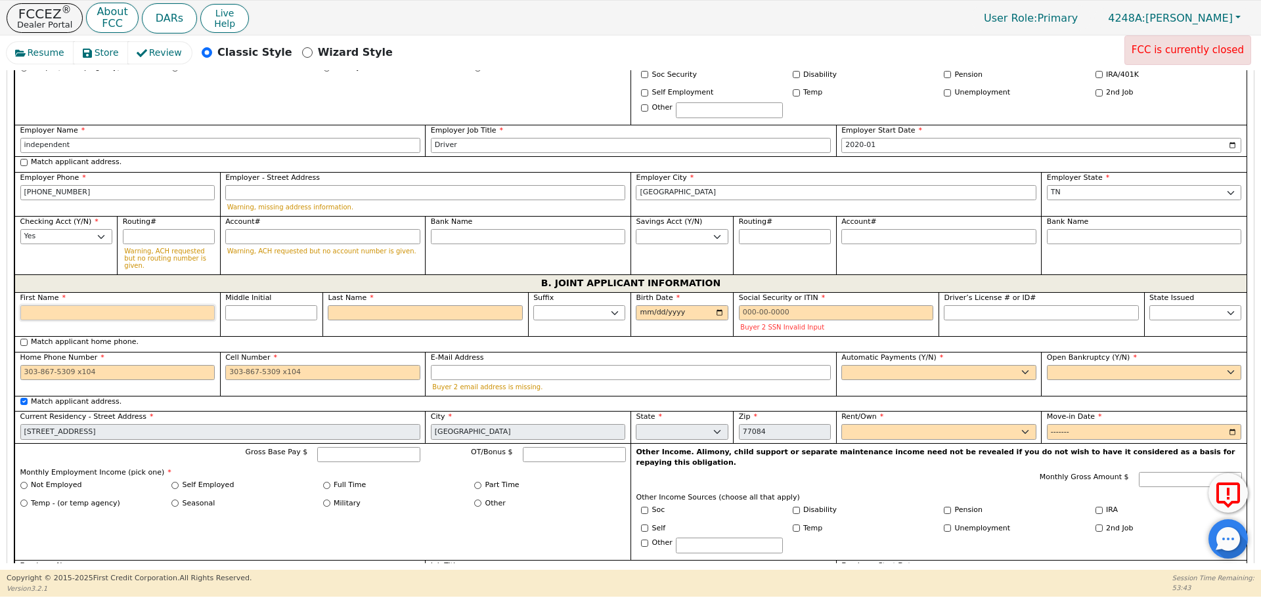
click at [90, 305] on input "First Name" at bounding box center [117, 313] width 195 height 16
type input "E"
type input "El"
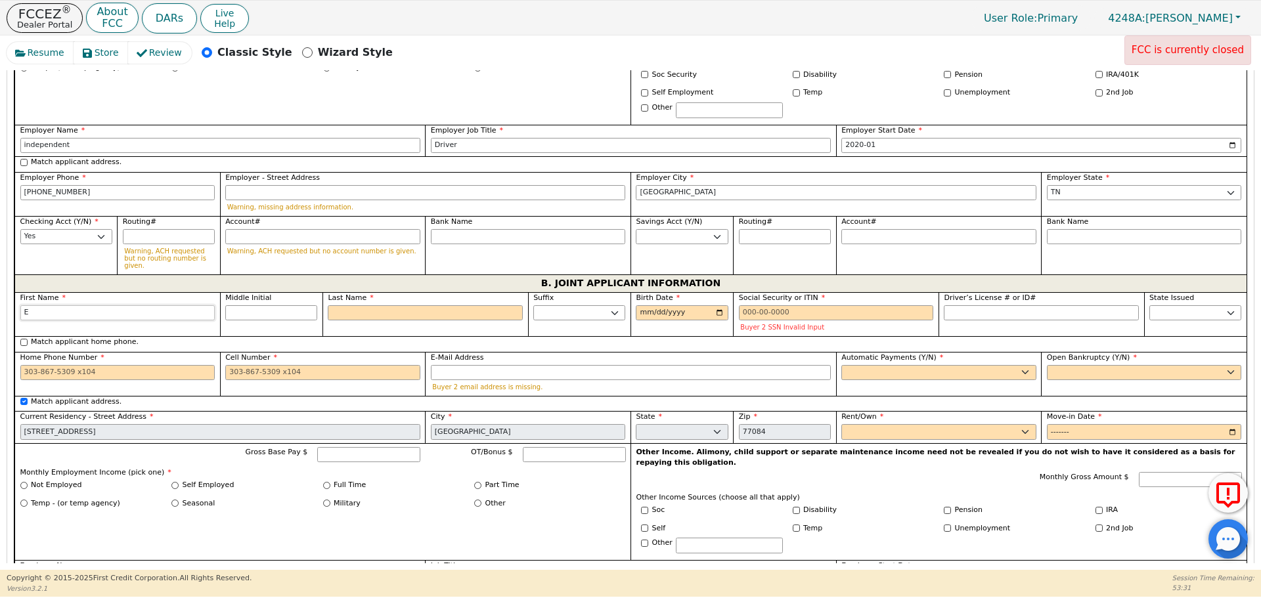
type input "El"
type input "Elv"
type input "Elvi"
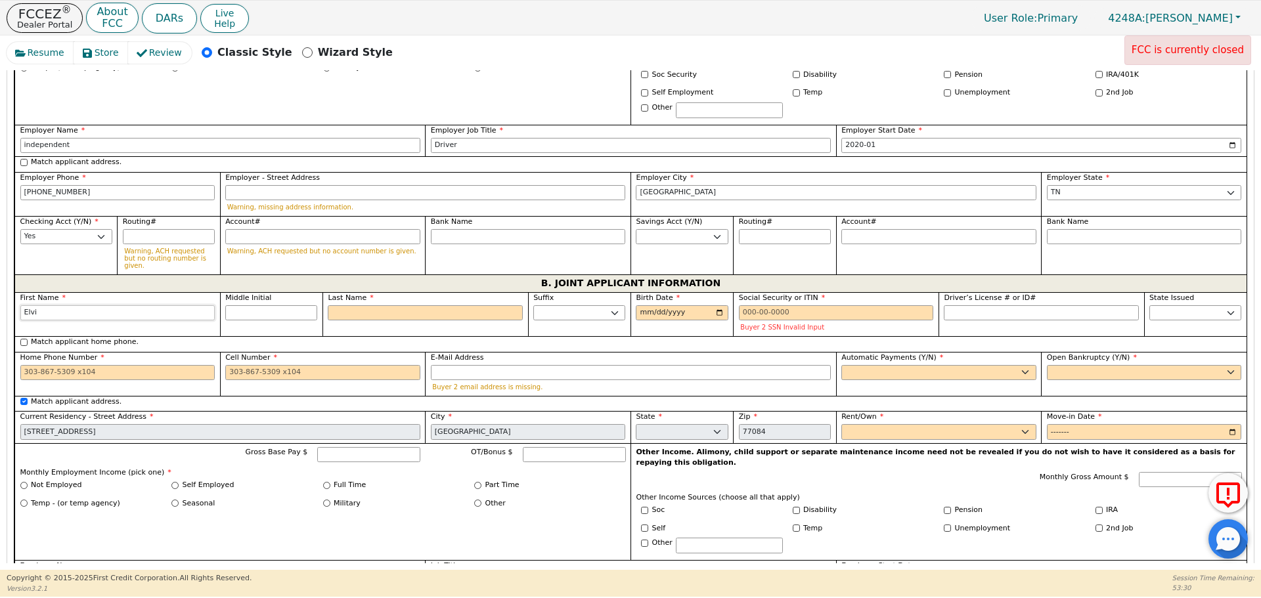
type input "Elvis"
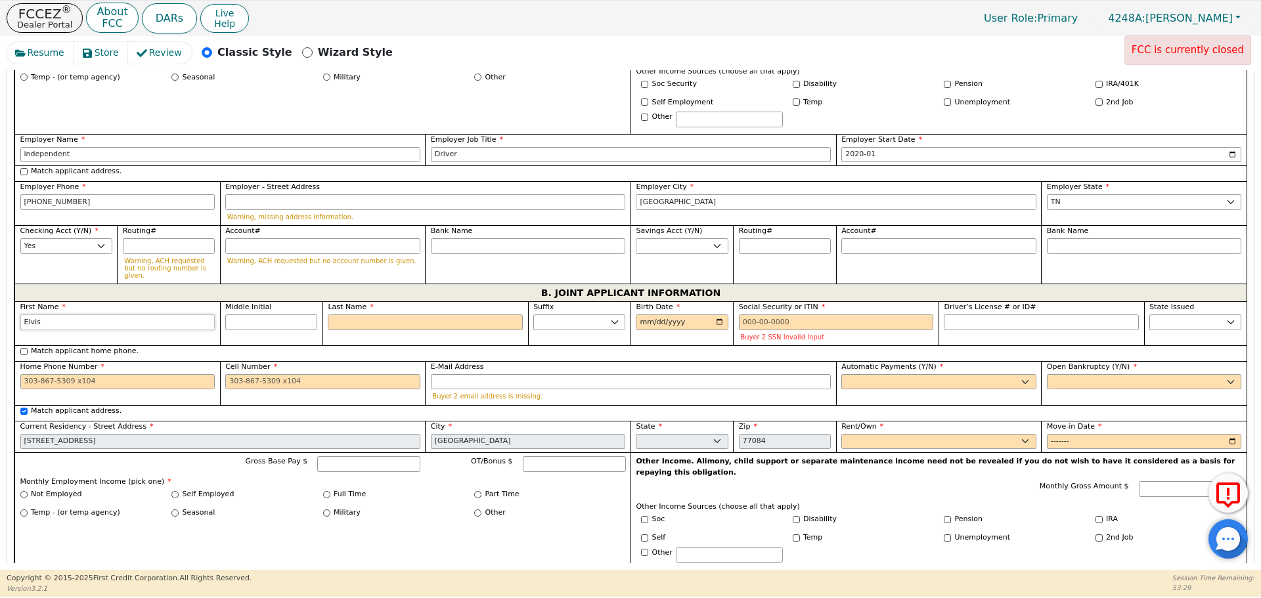
scroll to position [971, 0]
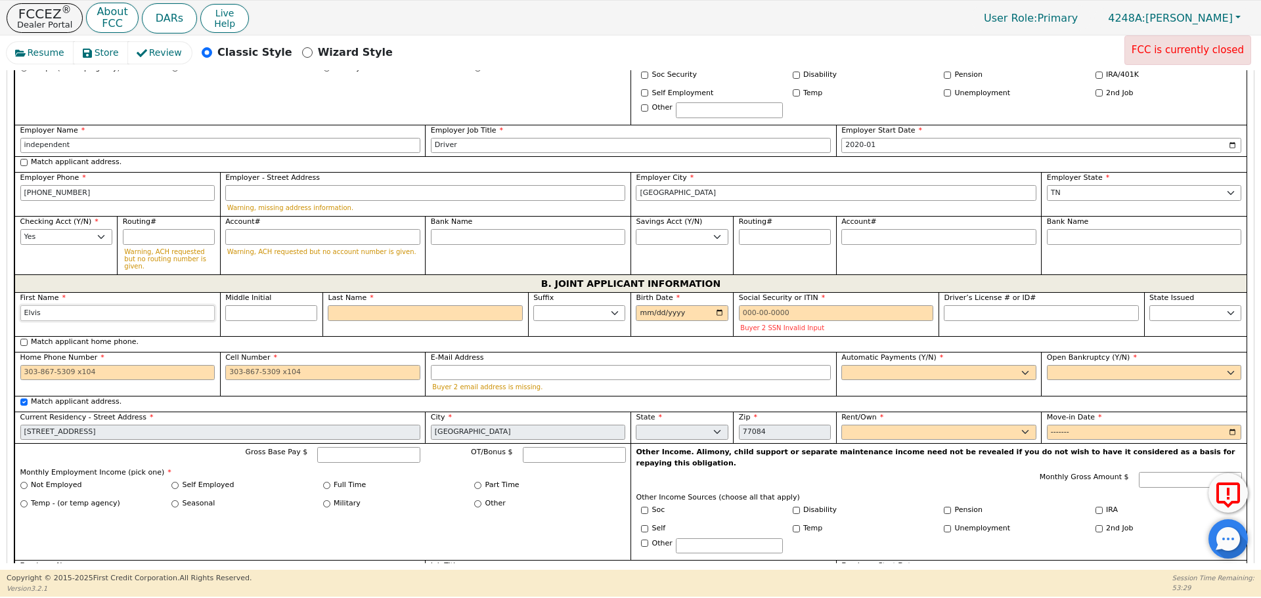
type input "Elvis"
type input "A"
type input "EA"
type input "[PERSON_NAME]"
type input "Ac"
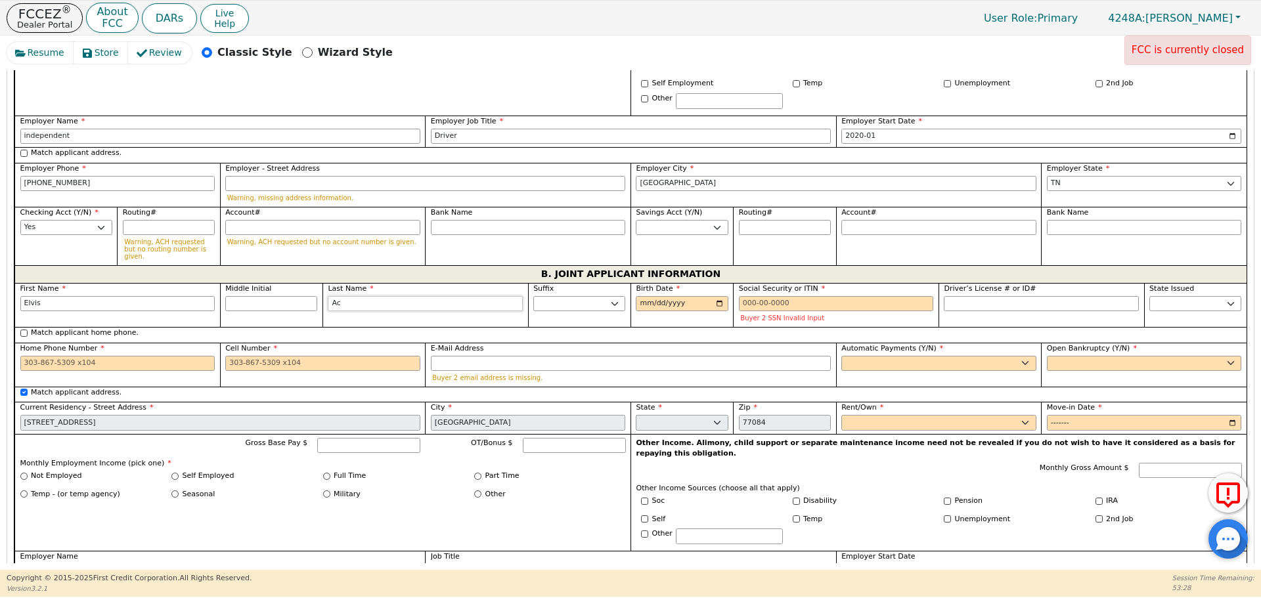
type input "[PERSON_NAME]"
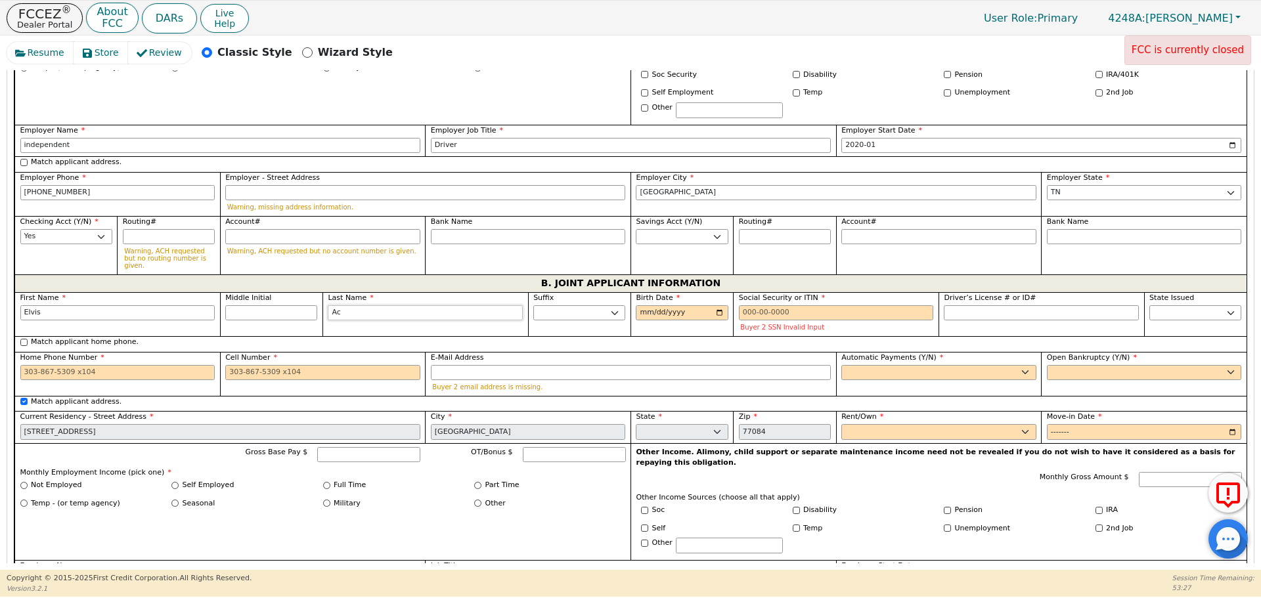
type input "Ace"
type input "[PERSON_NAME]"
type input "Acev"
type input "[PERSON_NAME]"
type input "Aceve"
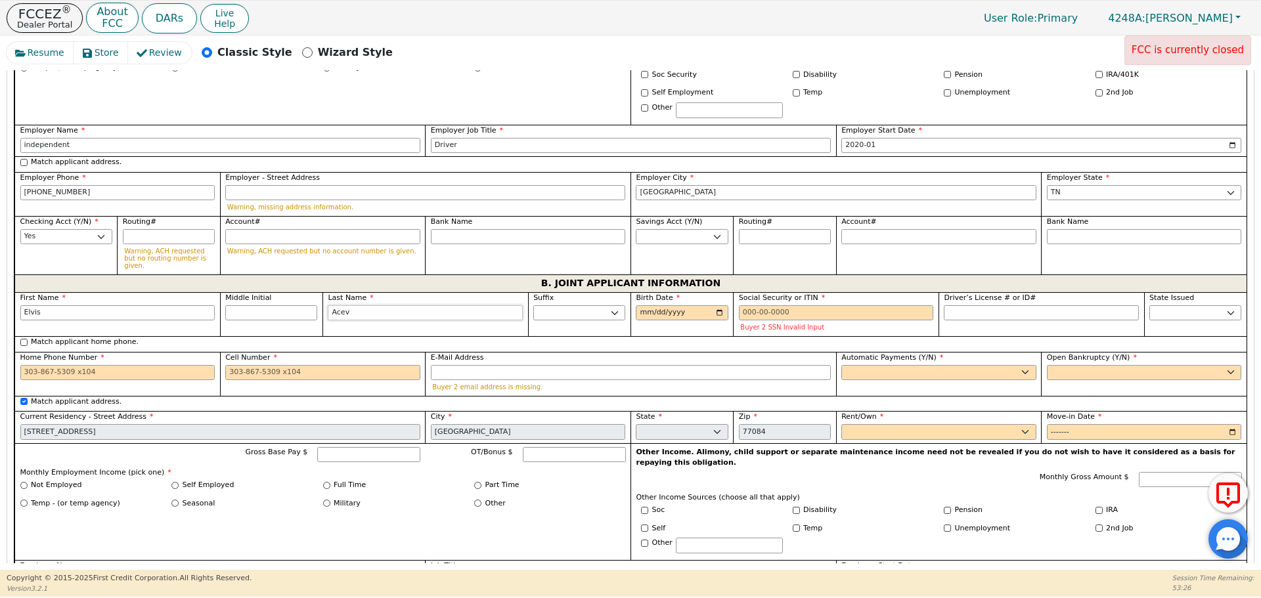
type input "[PERSON_NAME]"
type input "Aceved"
type input "[PERSON_NAME]"
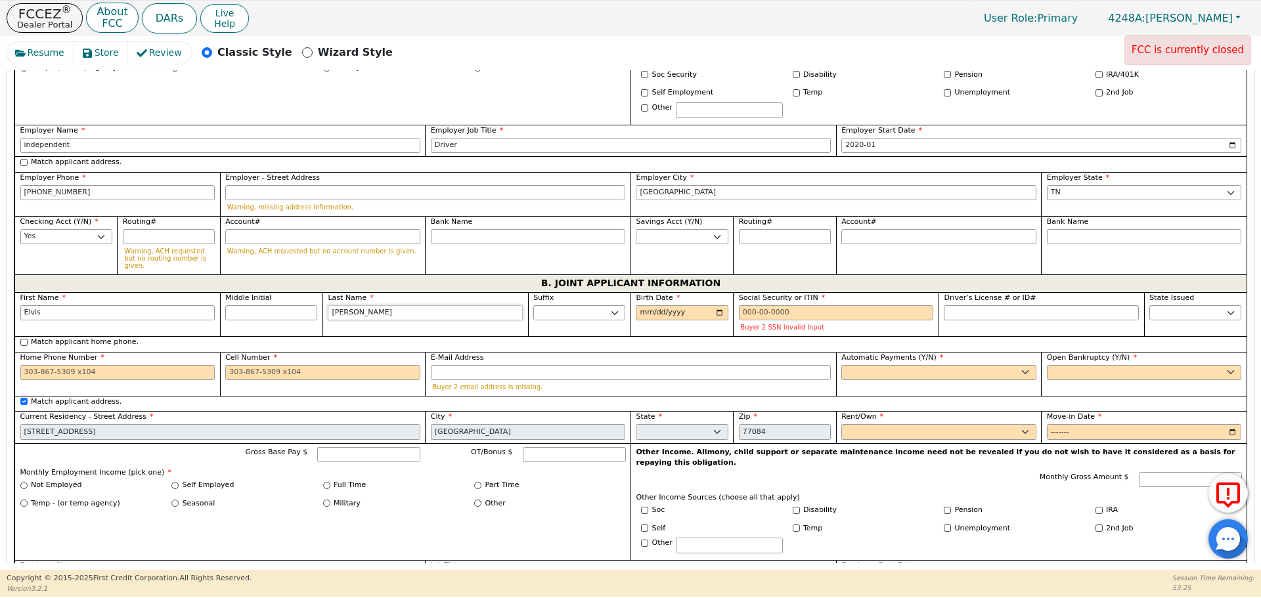
type input "[PERSON_NAME]"
type input "[DATE]"
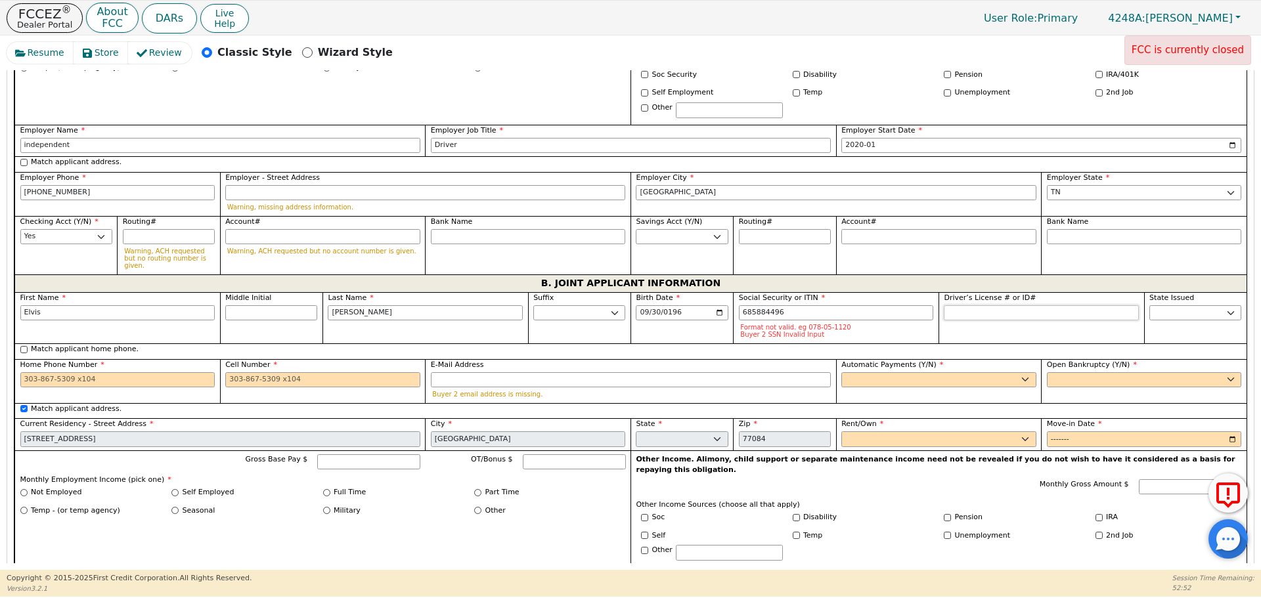
type input "***-**-4496"
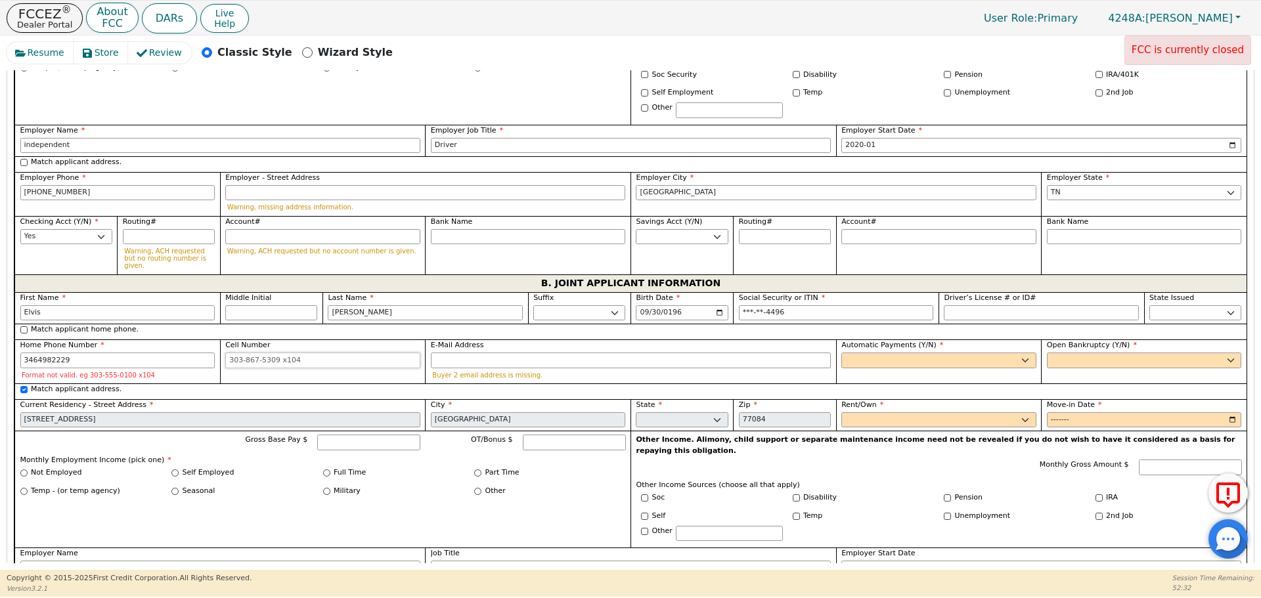
type input "[PHONE_NUMBER]"
click at [916, 353] on select "Yes No" at bounding box center [938, 361] width 195 height 16
select select "y"
click at [841, 353] on select "Yes No" at bounding box center [938, 361] width 195 height 16
type input "[PERSON_NAME]"
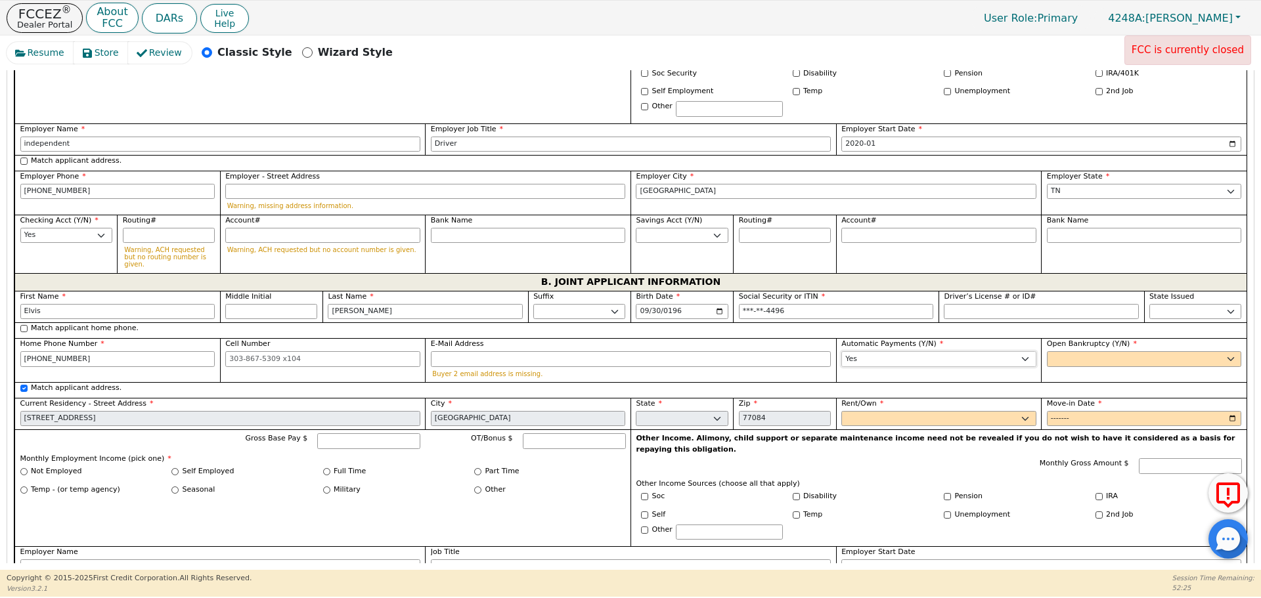
scroll to position [950, 0]
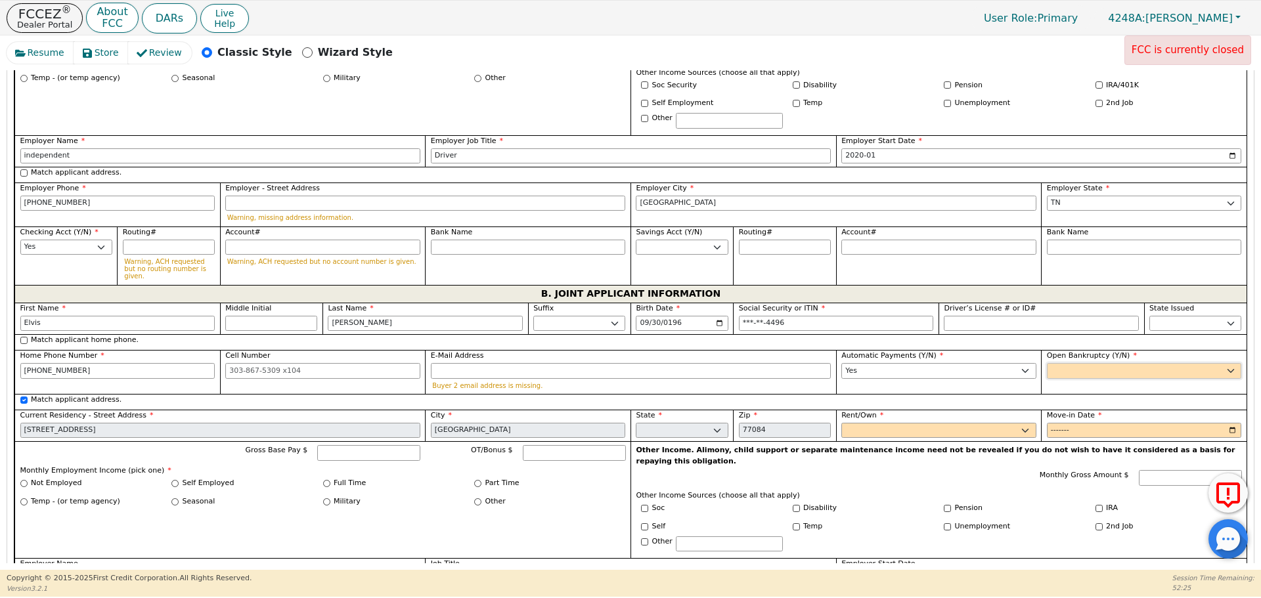
click at [1115, 363] on select "Yes No" at bounding box center [1144, 371] width 195 height 16
select select "n"
click at [1047, 363] on select "Yes No" at bounding box center [1144, 371] width 195 height 16
click at [975, 423] on select "Rent Own" at bounding box center [938, 431] width 195 height 16
select select "Rent"
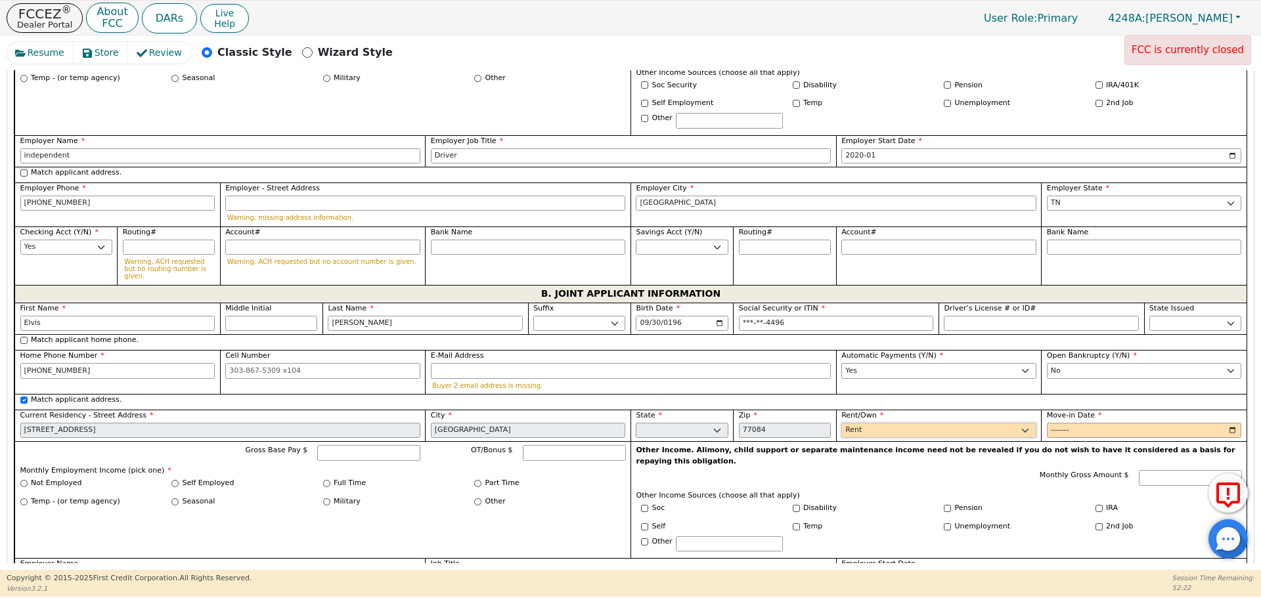
click at [841, 423] on select "Rent Own" at bounding box center [938, 431] width 195 height 16
click at [1056, 423] on input "Move-in Date" at bounding box center [1144, 431] width 195 height 16
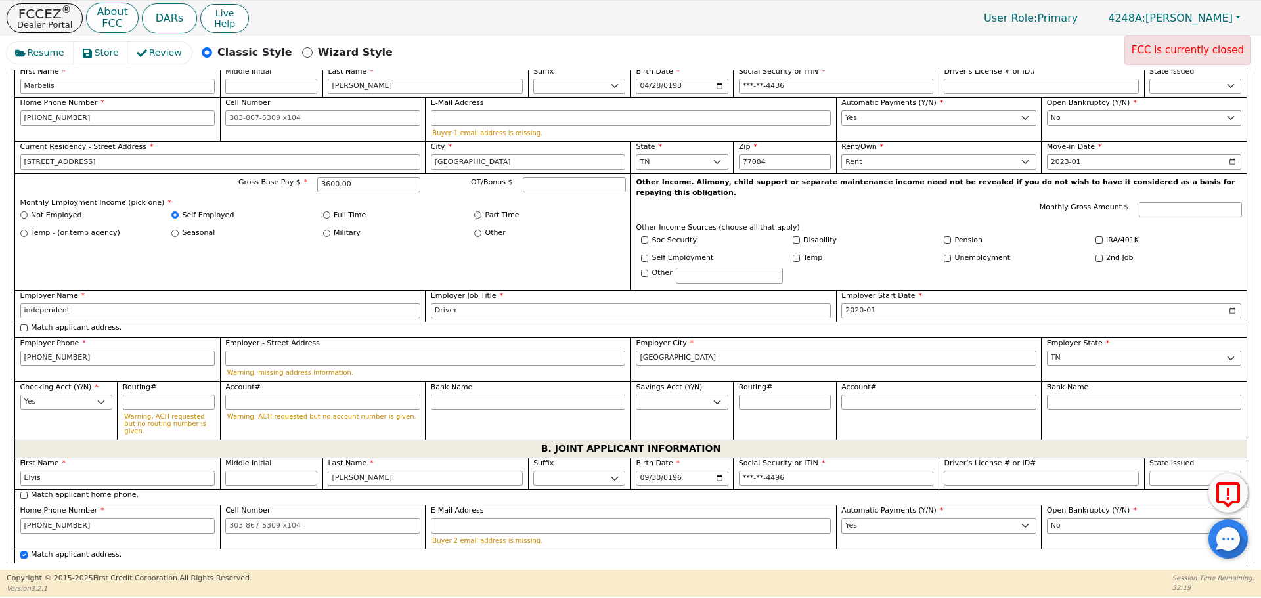
scroll to position [793, 0]
type input "2023-01"
click at [936, 491] on div "Match applicant home phone." at bounding box center [631, 497] width 1222 height 12
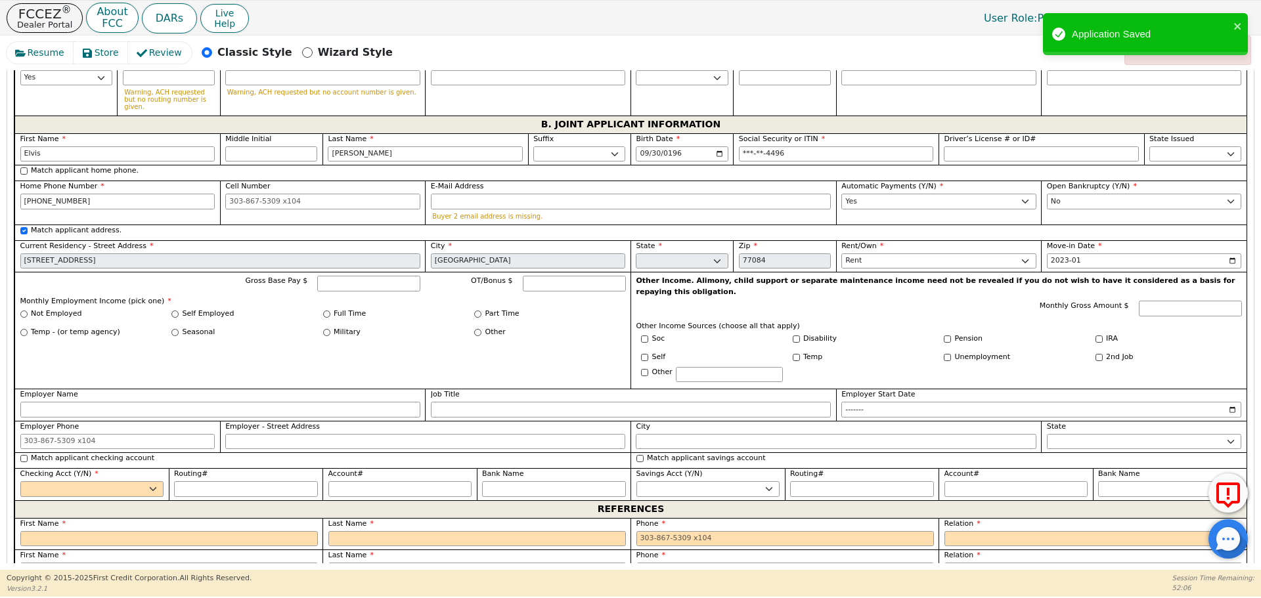
scroll to position [1120, 0]
click at [376, 275] on input "Gross Base Pay $" at bounding box center [368, 283] width 103 height 16
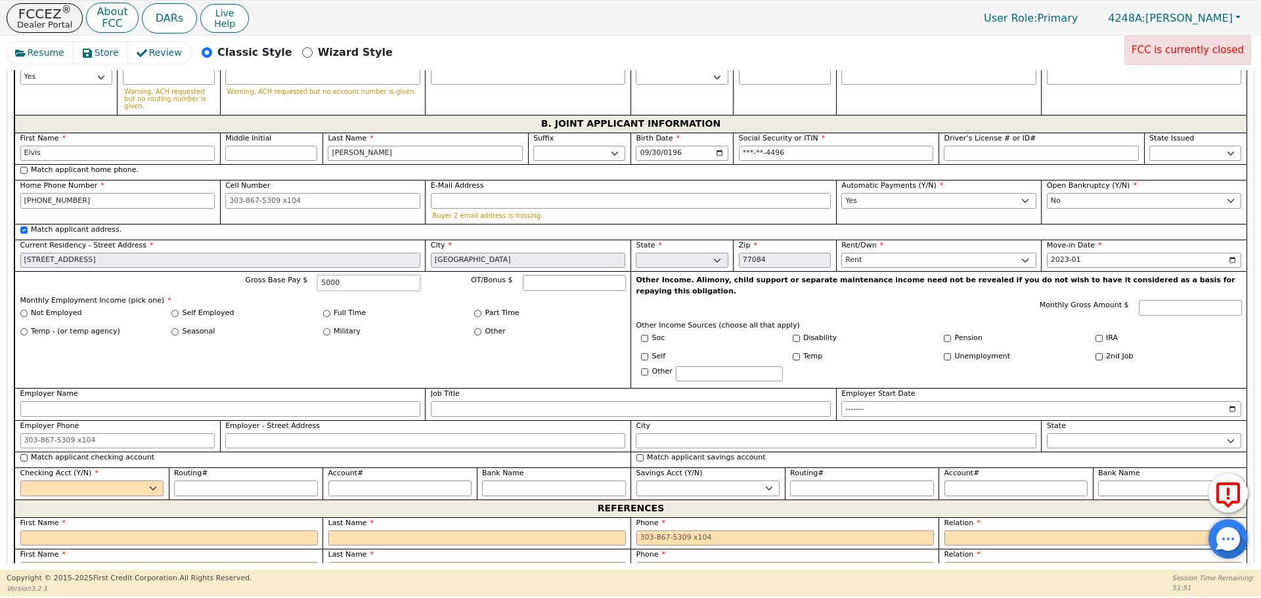
type input "5000"
click at [177, 310] on input "Self Employed" at bounding box center [174, 313] width 7 height 7
radio input "true"
type input "5000.00"
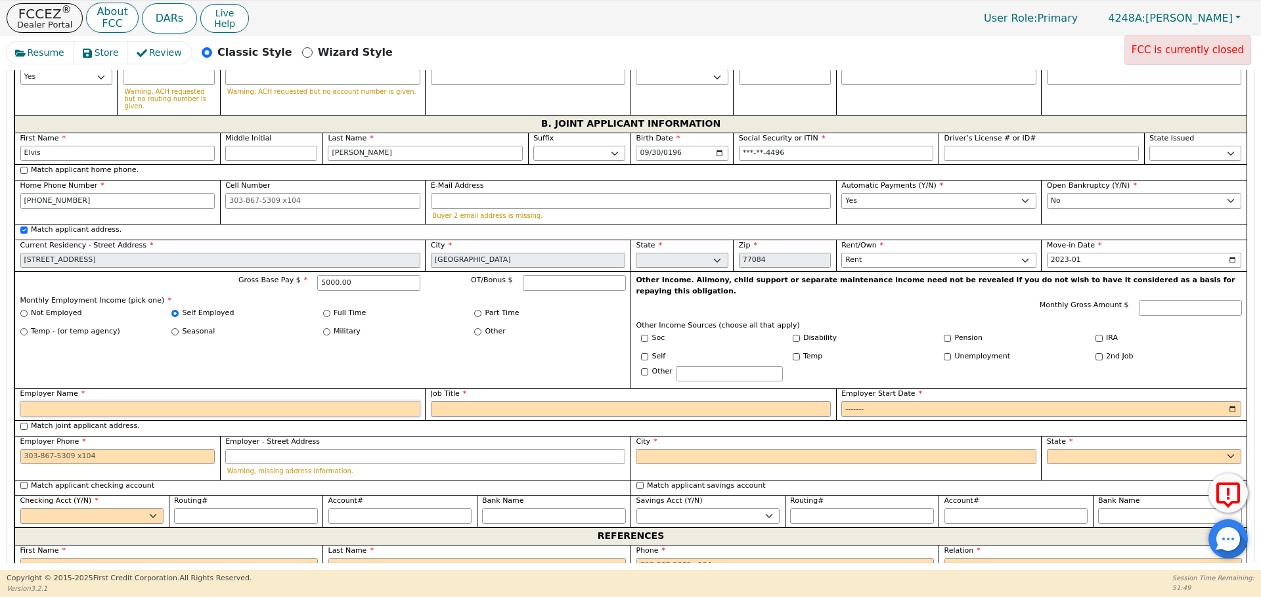
click at [256, 401] on input "Employer Name" at bounding box center [220, 409] width 400 height 16
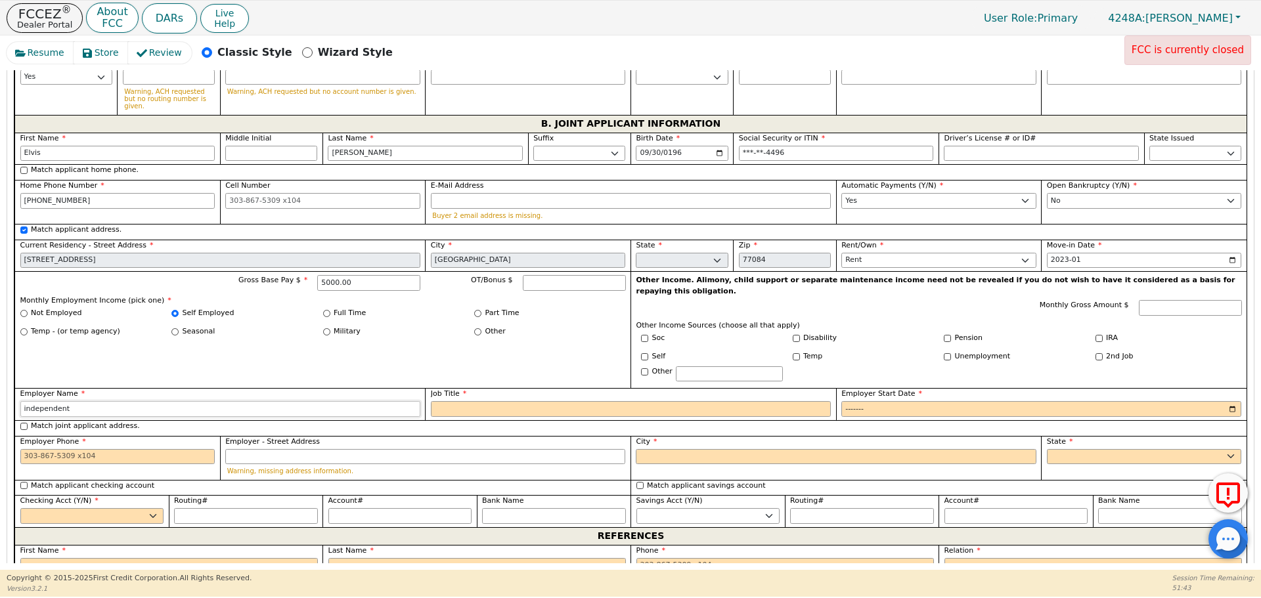
type input "independent"
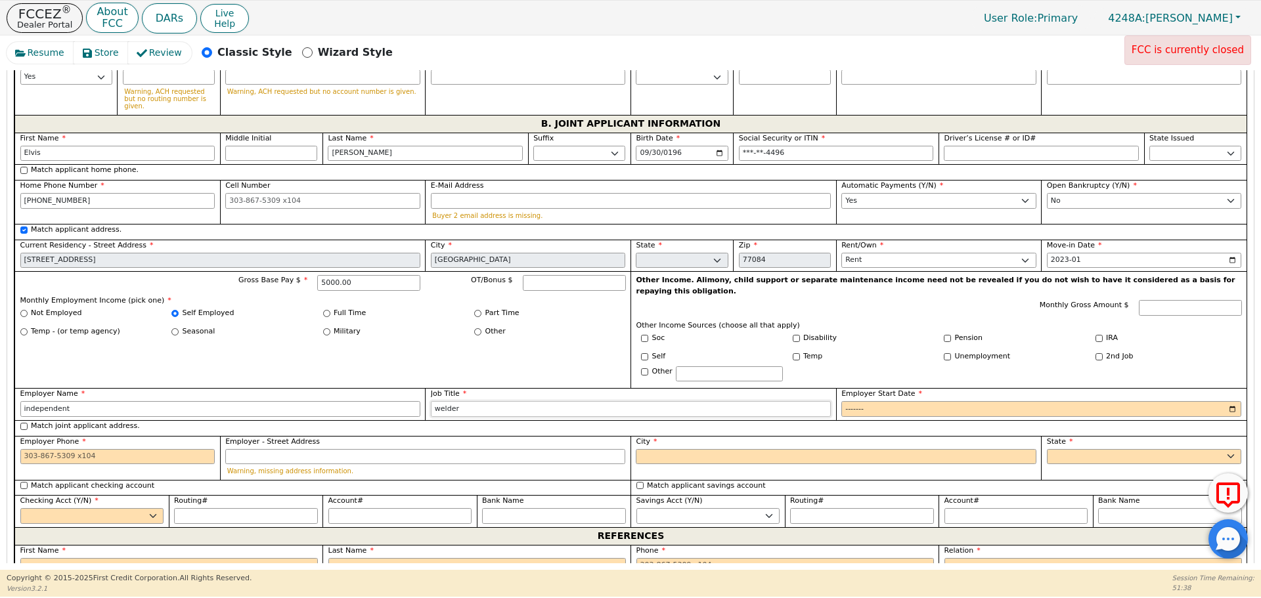
type input "welder"
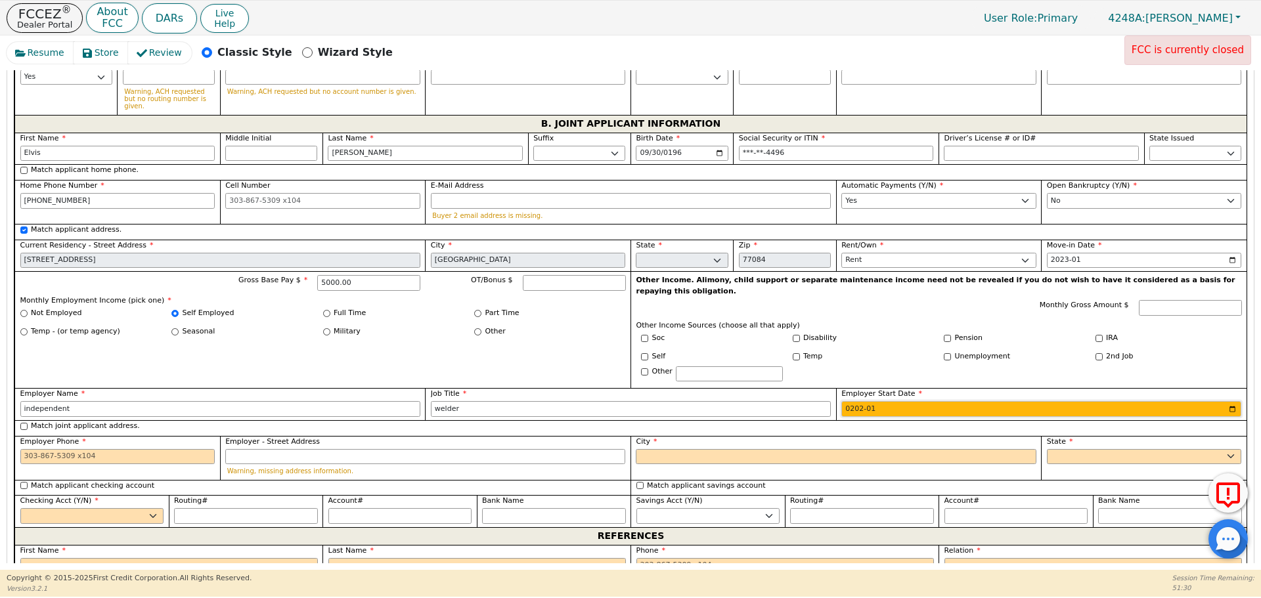
type input "2020-01"
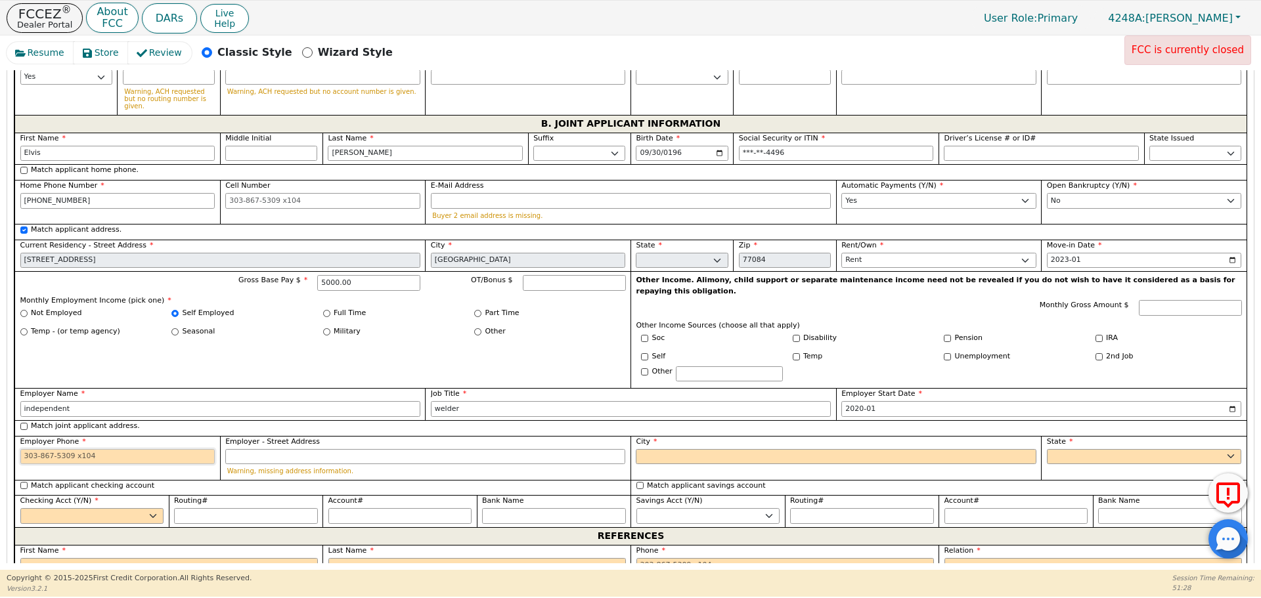
click at [78, 449] on input "Employer Phone" at bounding box center [117, 457] width 195 height 16
click at [669, 436] on div "City" at bounding box center [836, 458] width 411 height 44
type input "[PHONE_NUMBER]"
click at [659, 449] on input "City" at bounding box center [836, 457] width 400 height 16
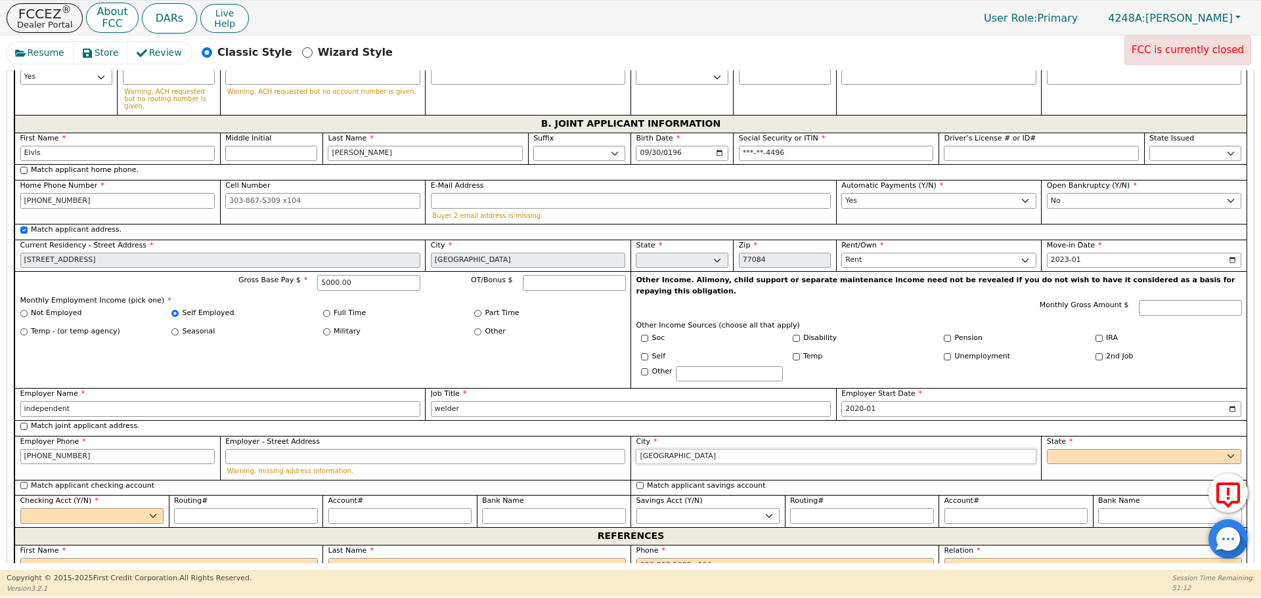
type input "[GEOGRAPHIC_DATA]"
select select "[GEOGRAPHIC_DATA]"
click at [127, 508] on select "Yes No" at bounding box center [92, 516] width 144 height 16
select select "y"
click at [20, 508] on select "Yes No" at bounding box center [92, 516] width 144 height 16
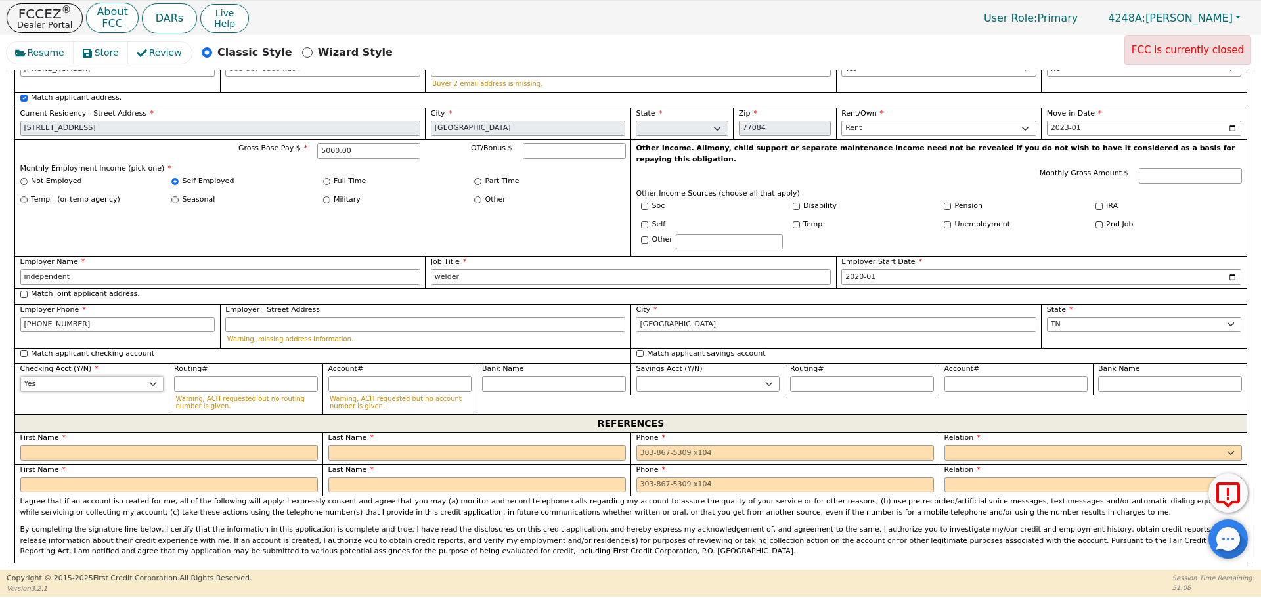
scroll to position [1258, 0]
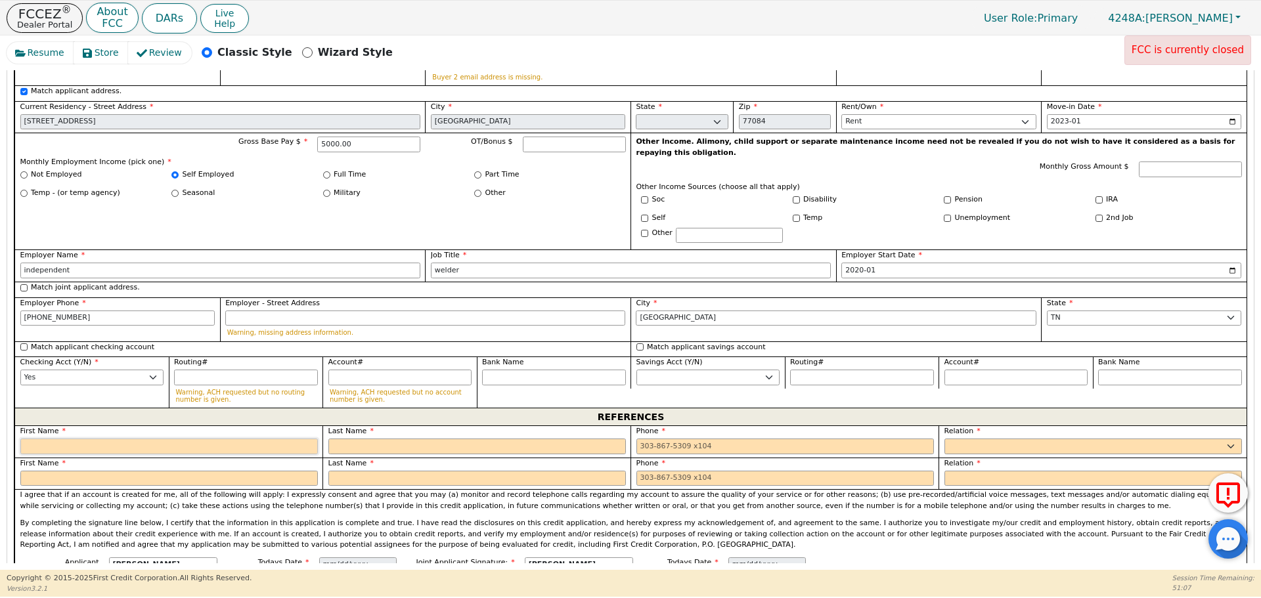
click at [236, 439] on input "text" at bounding box center [169, 447] width 298 height 16
type input "[PERSON_NAME]"
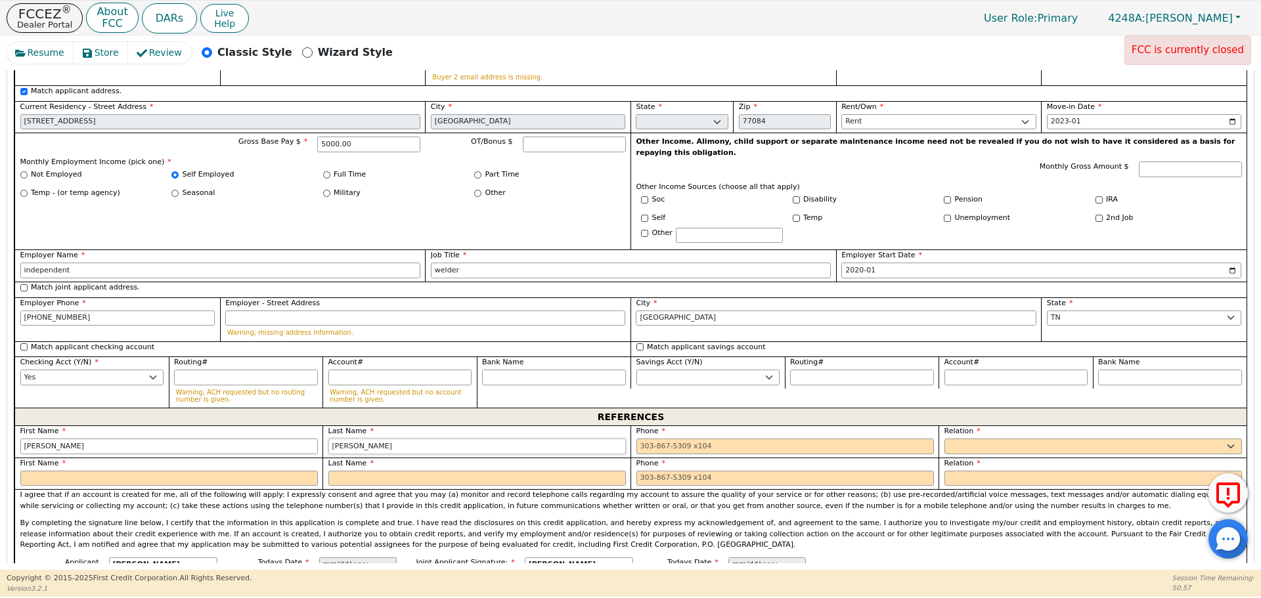
type input "[PERSON_NAME]"
type input "[PHONE_NUMBER]"
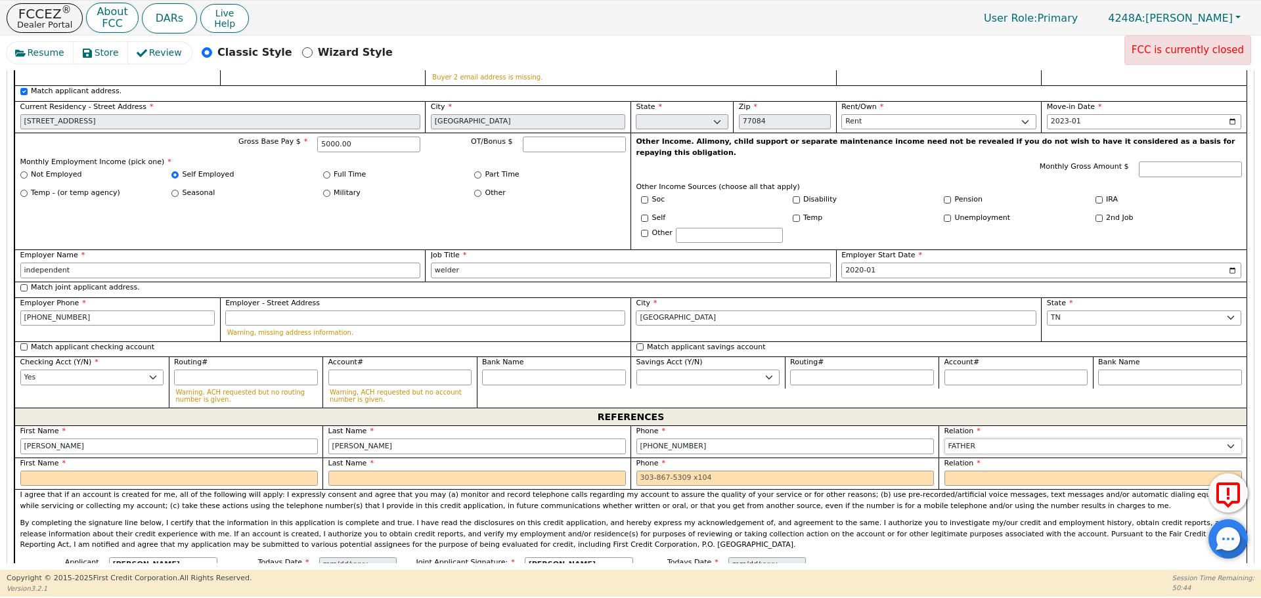
select select "FRIEND"
type input "[PERSON_NAME]"
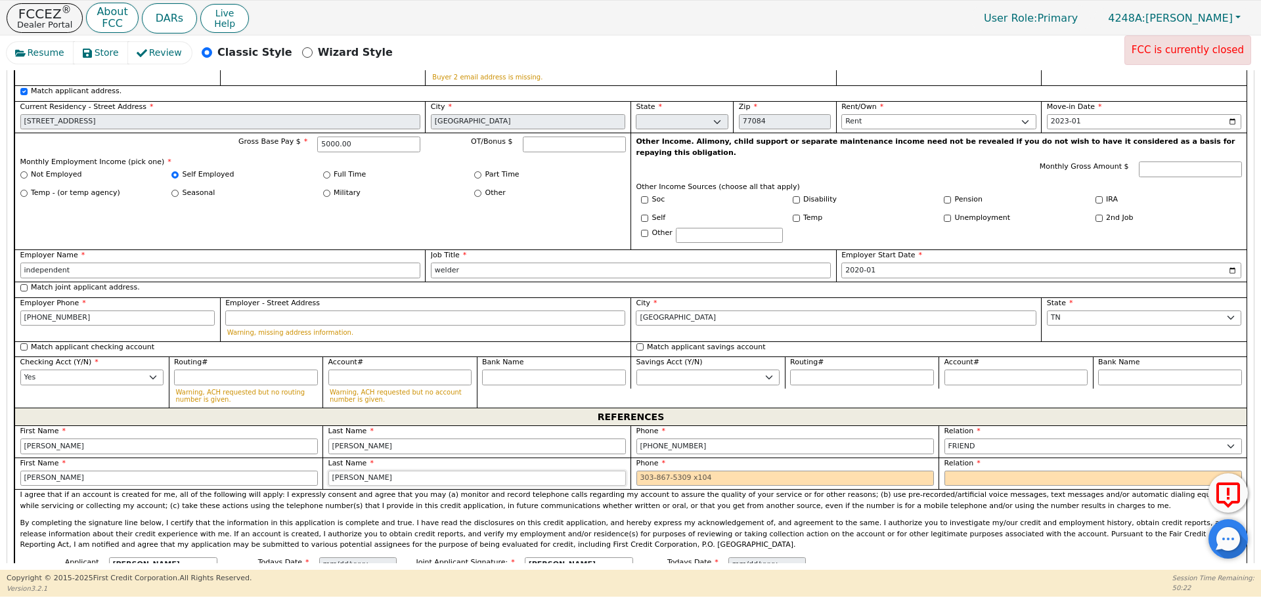
click at [341, 471] on input "[PERSON_NAME]" at bounding box center [477, 479] width 298 height 16
type input "Amoz"
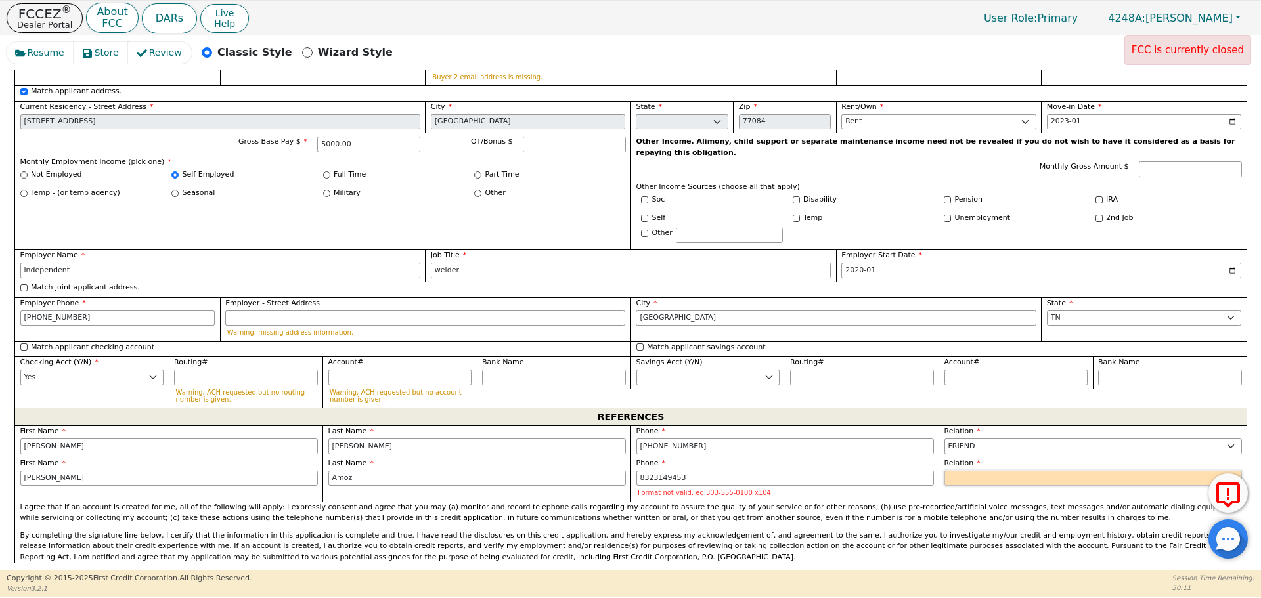
type input "[PHONE_NUMBER]"
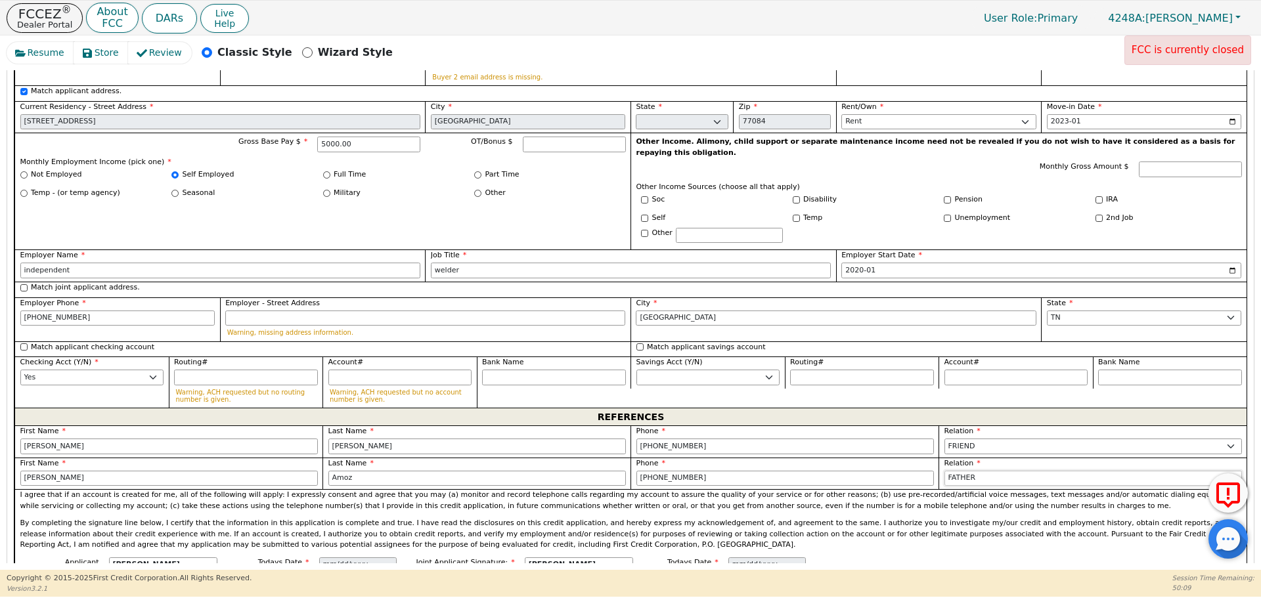
select select "FRIEND"
click at [616, 490] on p "I agree that if an account is created for me, all of the following will apply: …" at bounding box center [631, 501] width 1222 height 22
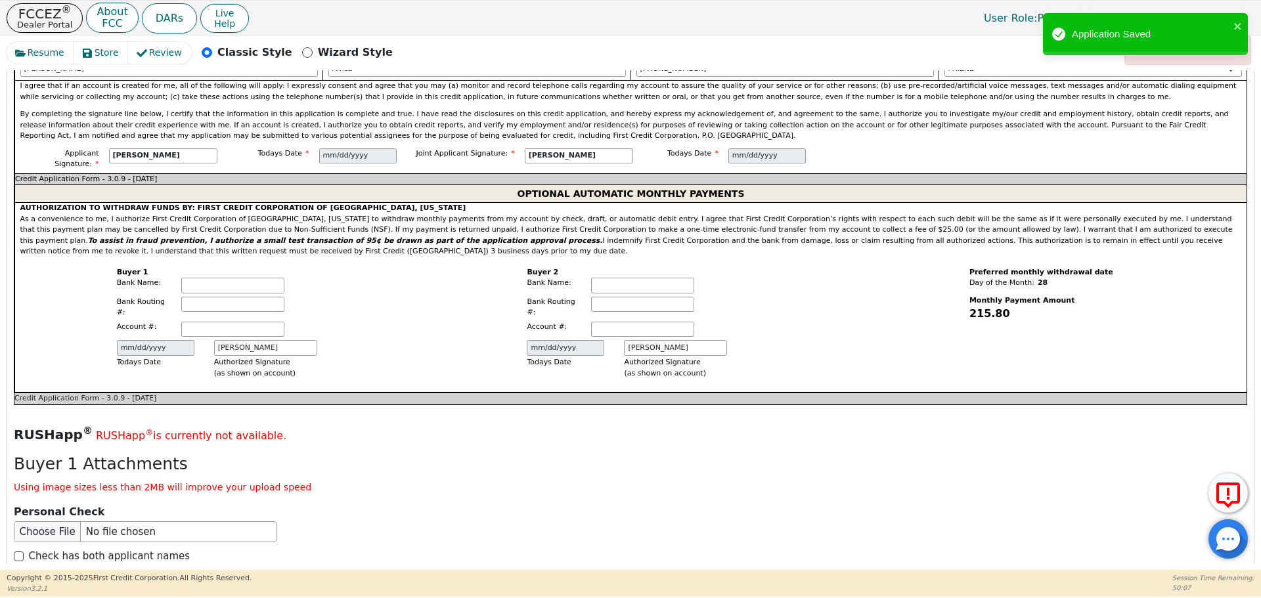
scroll to position [2386, 0]
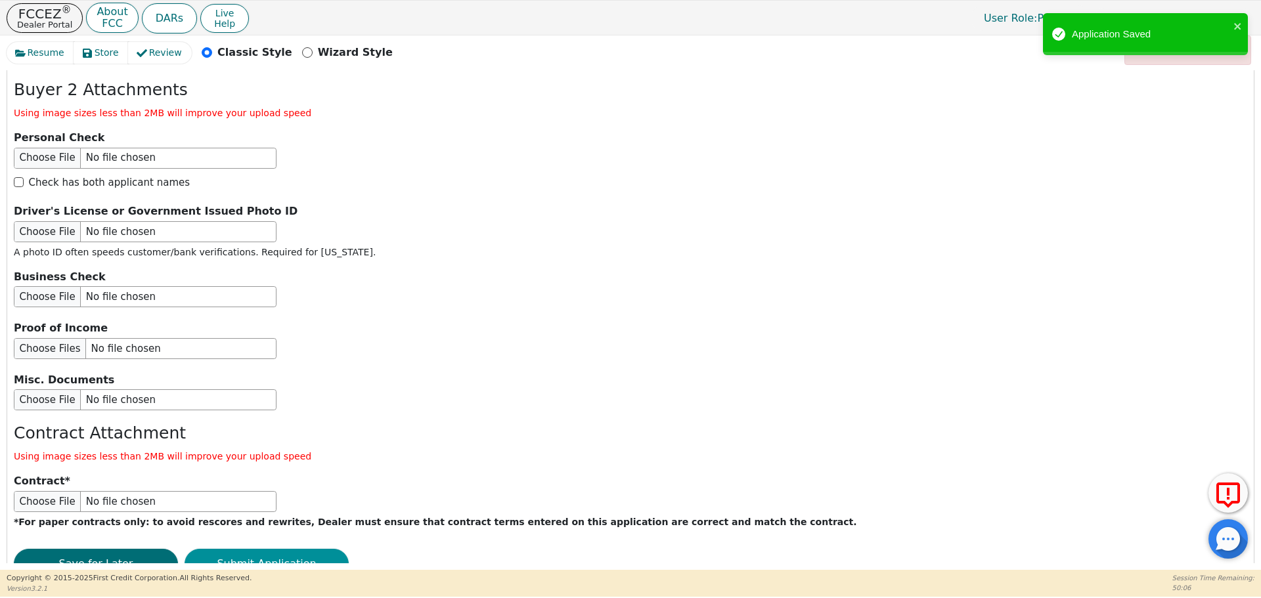
click at [285, 549] on button "Submit Application" at bounding box center [267, 564] width 164 height 30
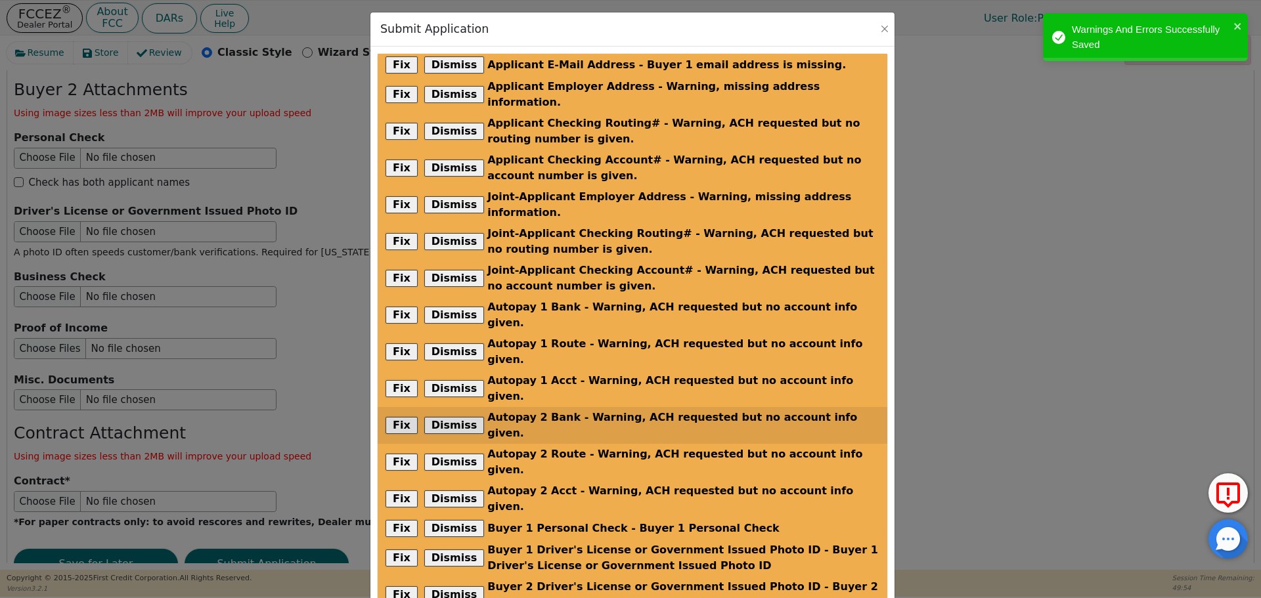
scroll to position [217, 0]
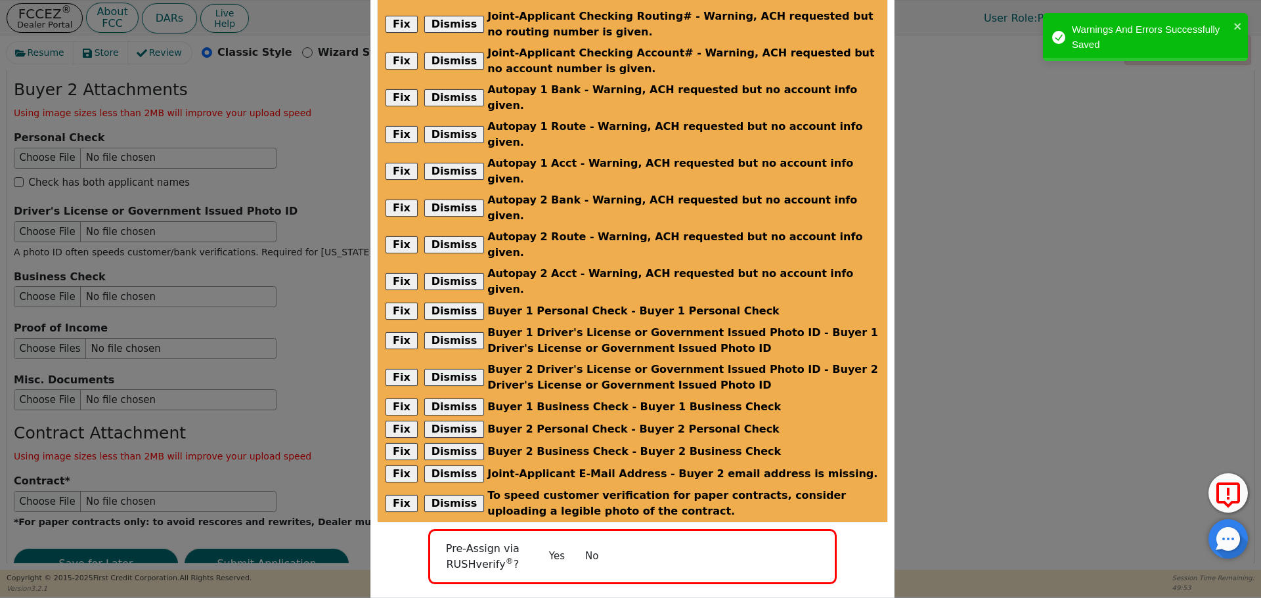
radio input "false"
checkbox input "false"
